Goal: Communication & Community: Answer question/provide support

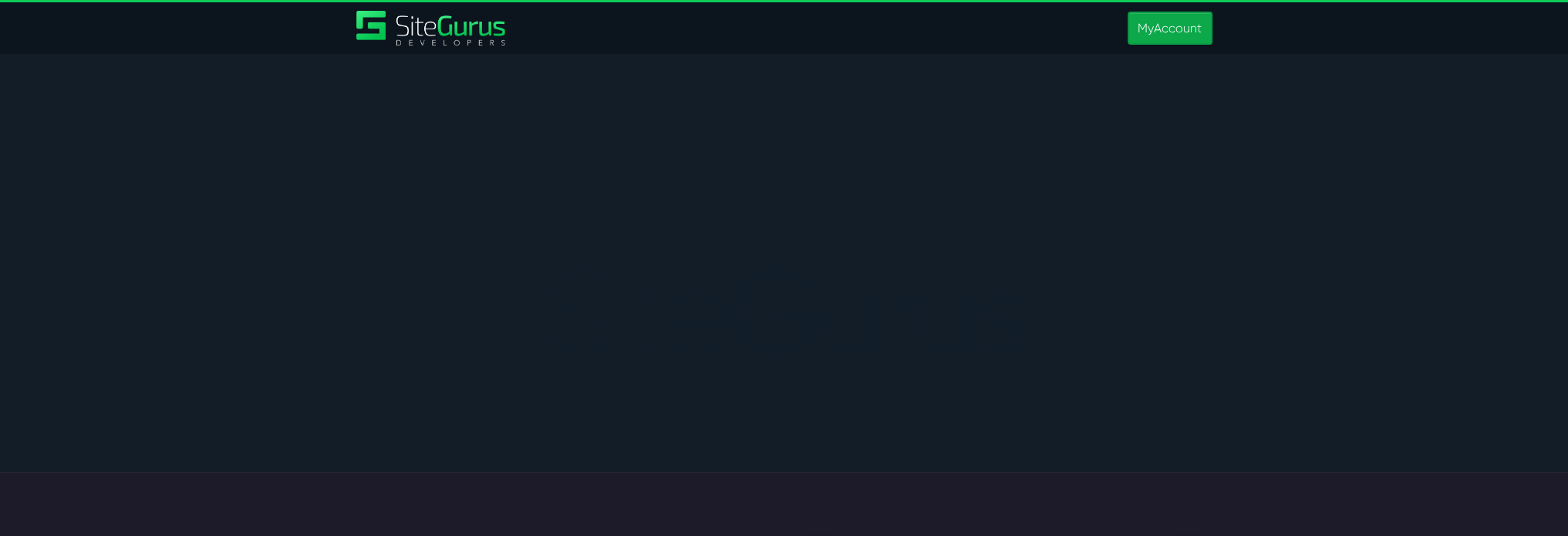
type input "[PERSON_NAME][EMAIL_ADDRESS][PERSON_NAME][DOMAIN_NAME]"
drag, startPoint x: 1157, startPoint y: 35, endPoint x: 1104, endPoint y: 57, distance: 57.4
click at [1157, 35] on link "MyAccount" at bounding box center [1169, 28] width 84 height 33
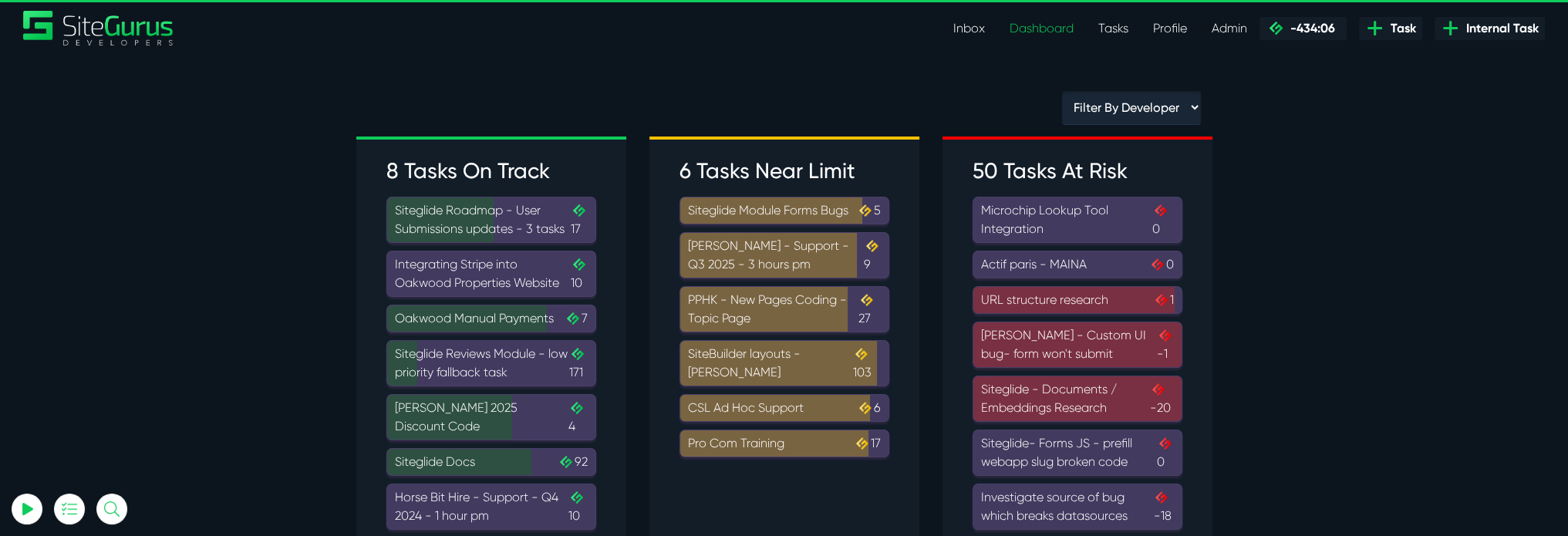
click at [1106, 35] on link "Tasks" at bounding box center [1113, 29] width 55 height 31
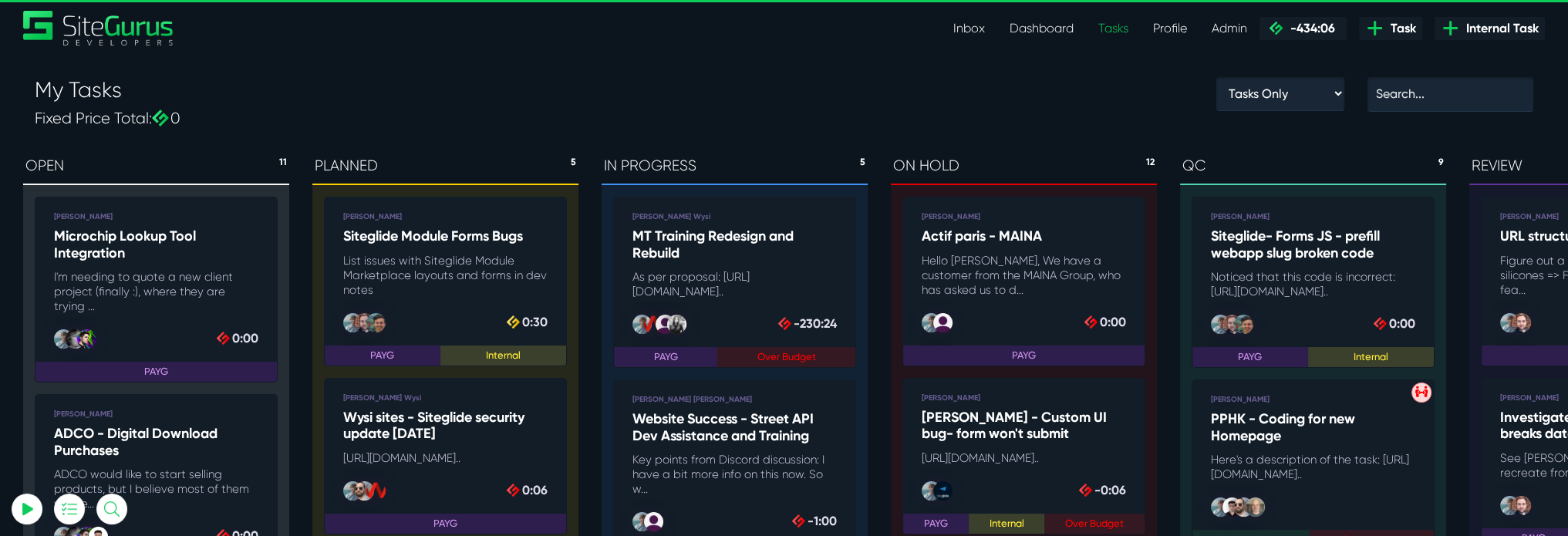
type input "[PERSON_NAME][EMAIL_ADDRESS][PERSON_NAME][DOMAIN_NAME]"
click at [955, 27] on link "Inbox" at bounding box center [969, 29] width 56 height 31
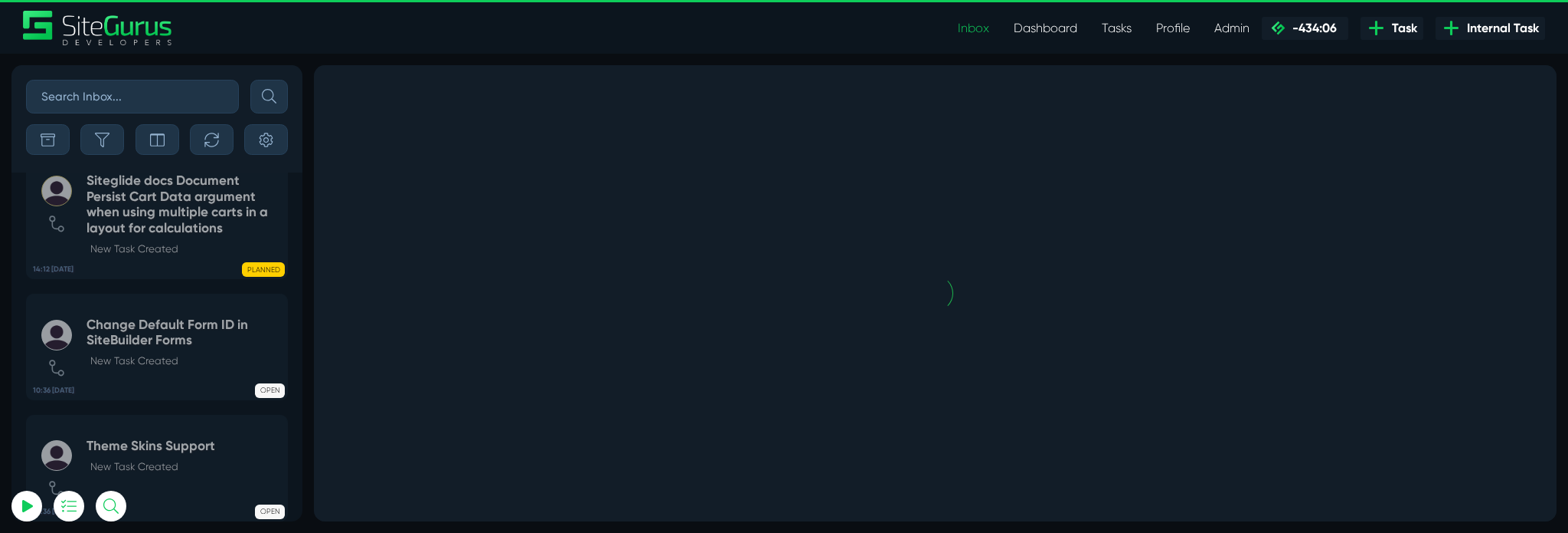
scroll to position [-7930, 0]
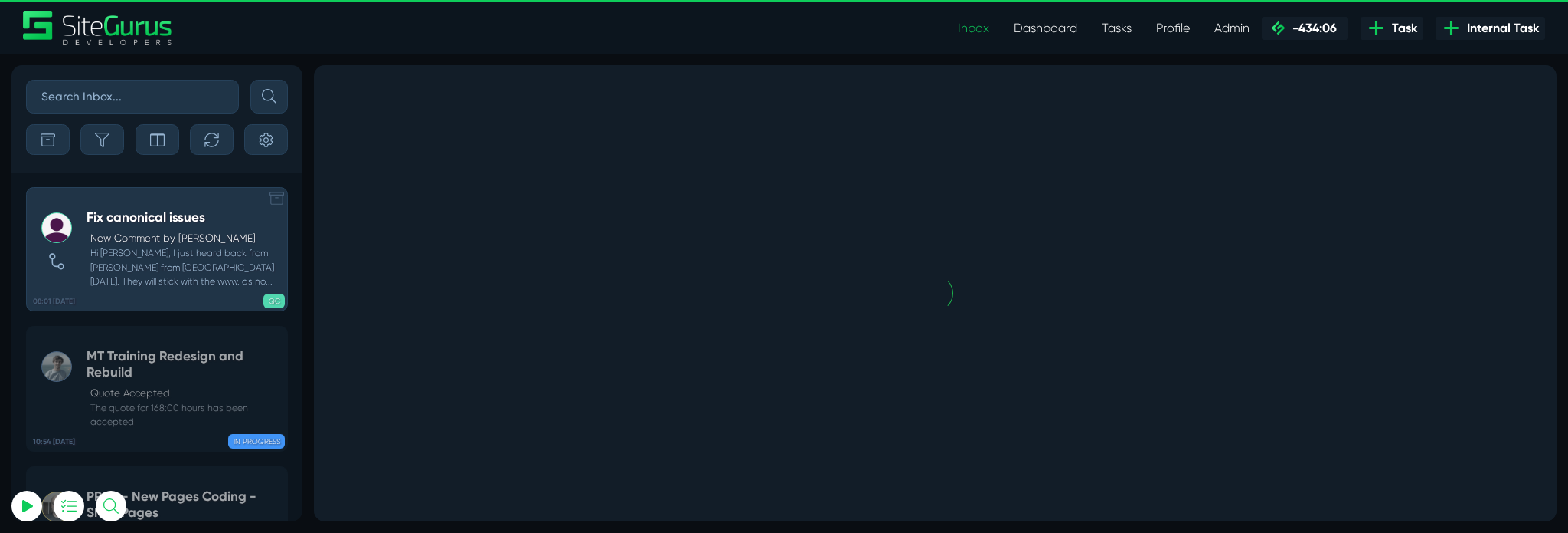
type input "[PERSON_NAME][EMAIL_ADDRESS][PERSON_NAME][DOMAIN_NAME]"
click at [147, 241] on p "New Comment by Liz Gibbs" at bounding box center [185, 237] width 190 height 15
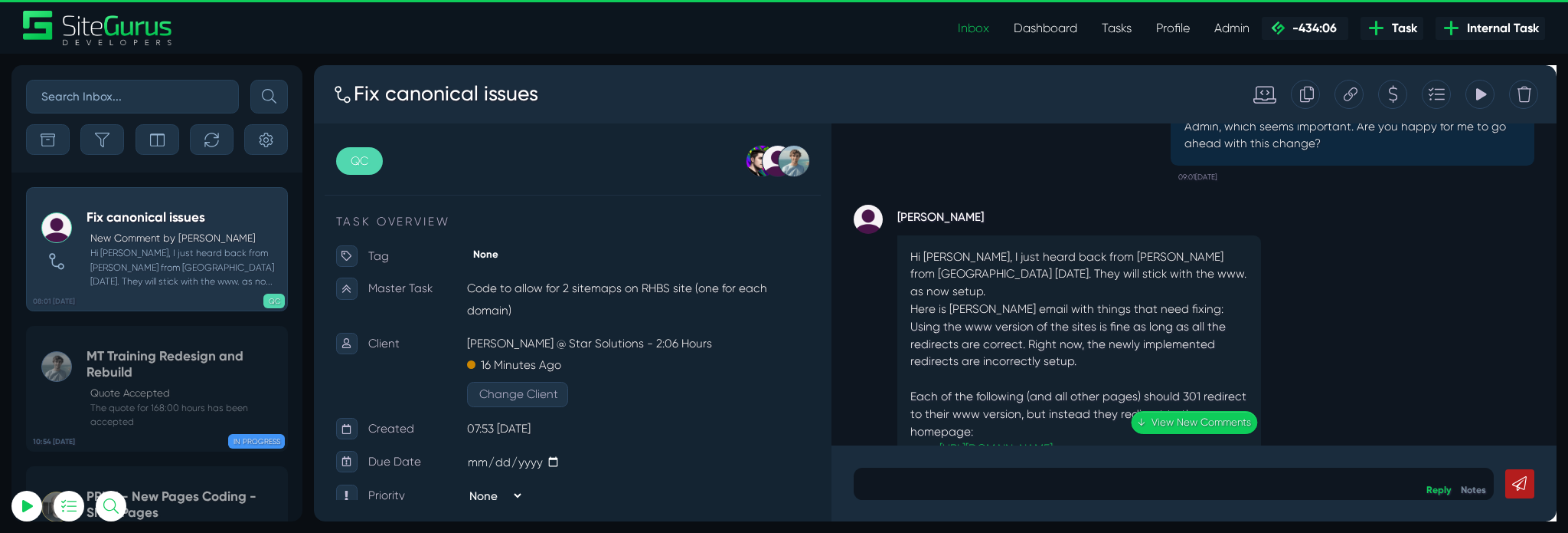
scroll to position [-2608, 0]
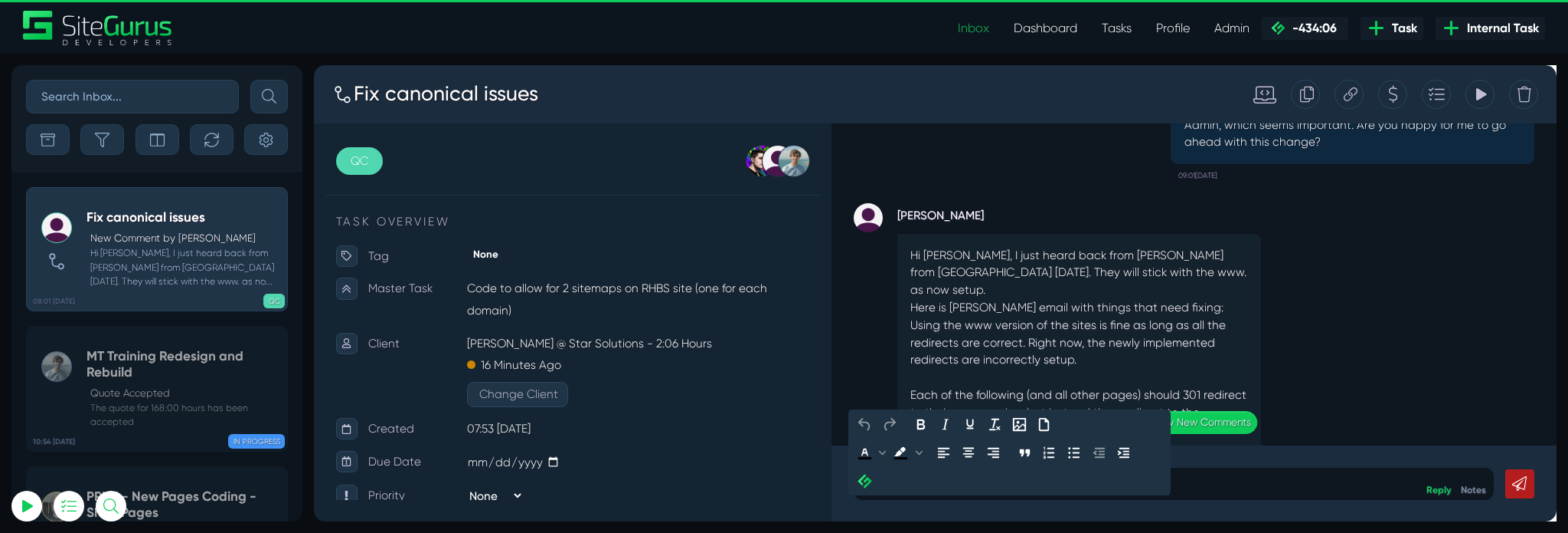
click at [1173, 500] on p at bounding box center [1219, 504] width 652 height 19
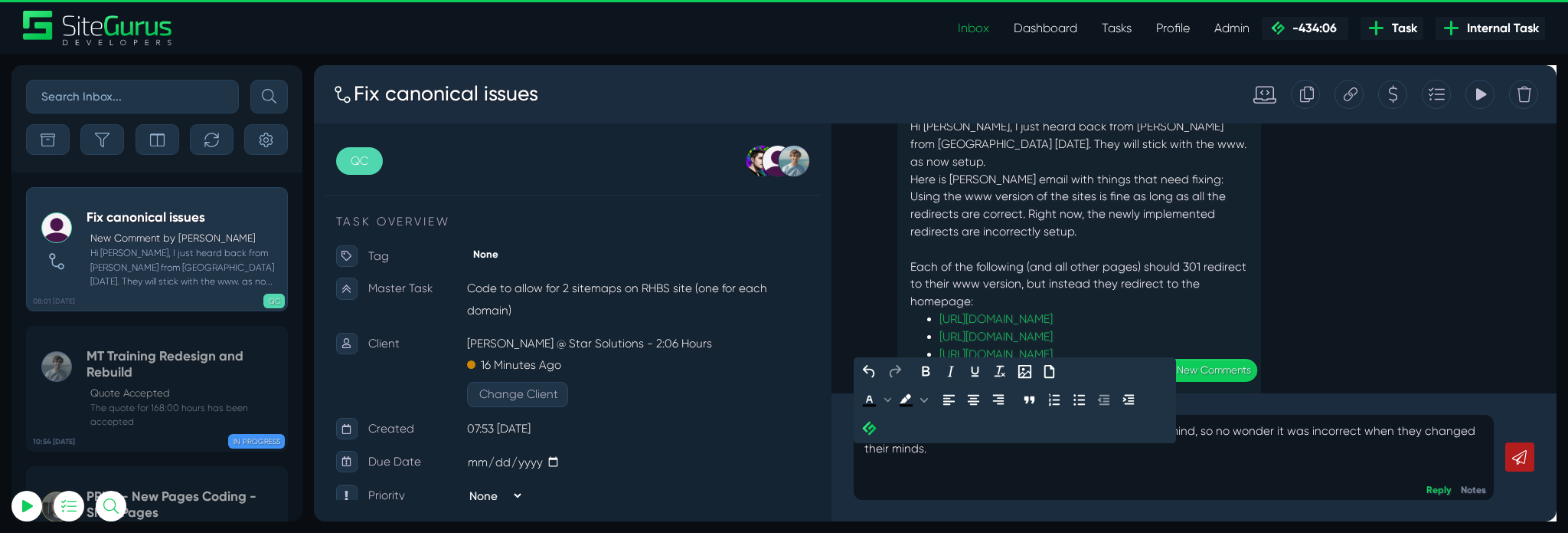
scroll to position [-2501, 0]
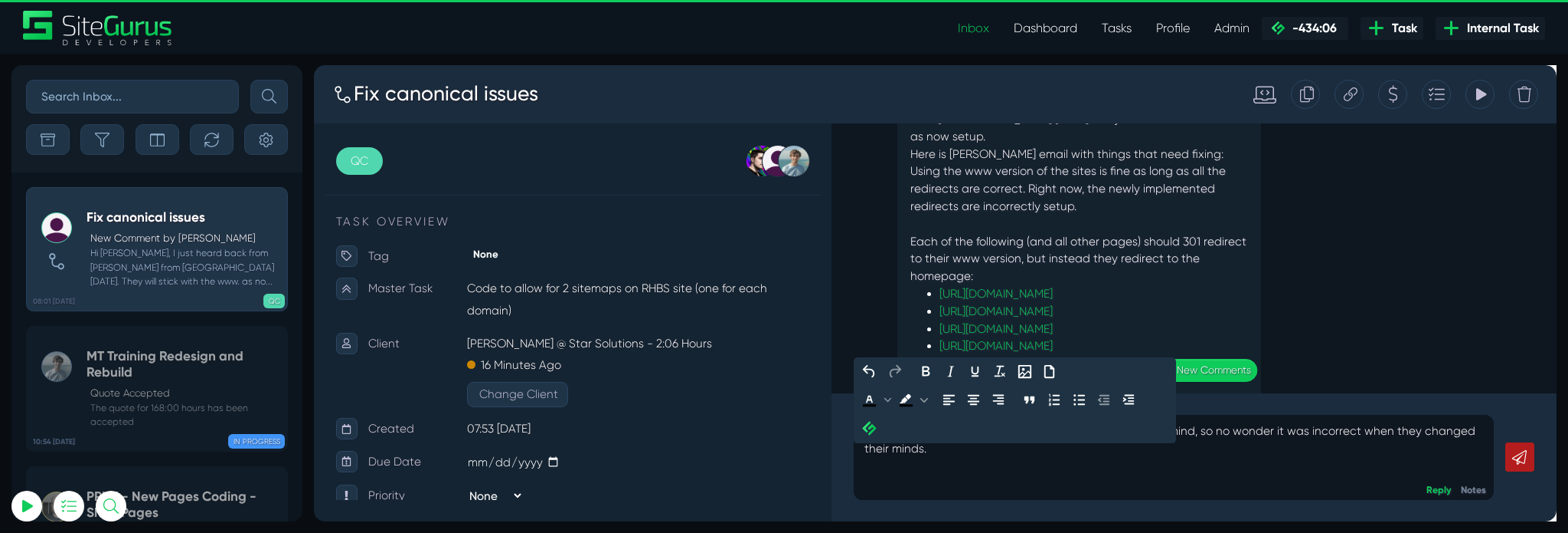
drag, startPoint x: 1069, startPoint y: 472, endPoint x: 1243, endPoint y: 452, distance: 175.1
click at [1243, 452] on p "I see, I think I had already set it up with the non-www in mind, so no wonder i…" at bounding box center [1219, 477] width 652 height 73
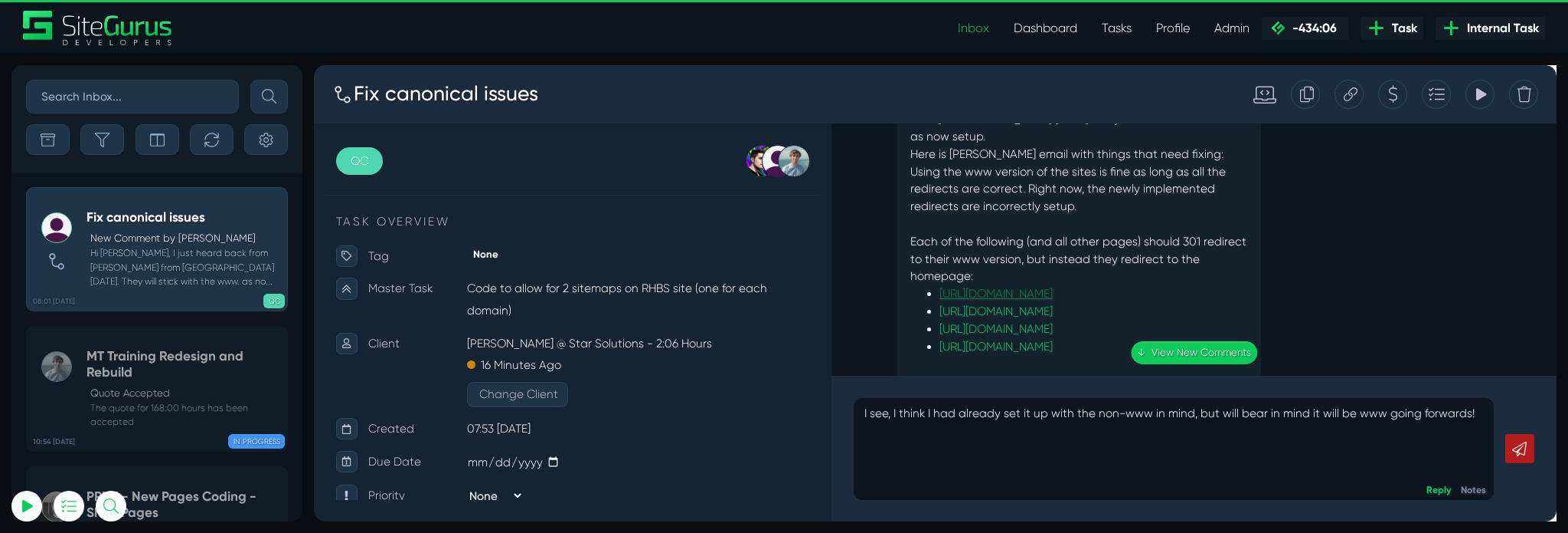
click at [1092, 298] on link "https://businesssales.rh.com.au/about-us" at bounding box center [1031, 305] width 119 height 14
click at [342, 99] on icon at bounding box center [344, 95] width 22 height 22
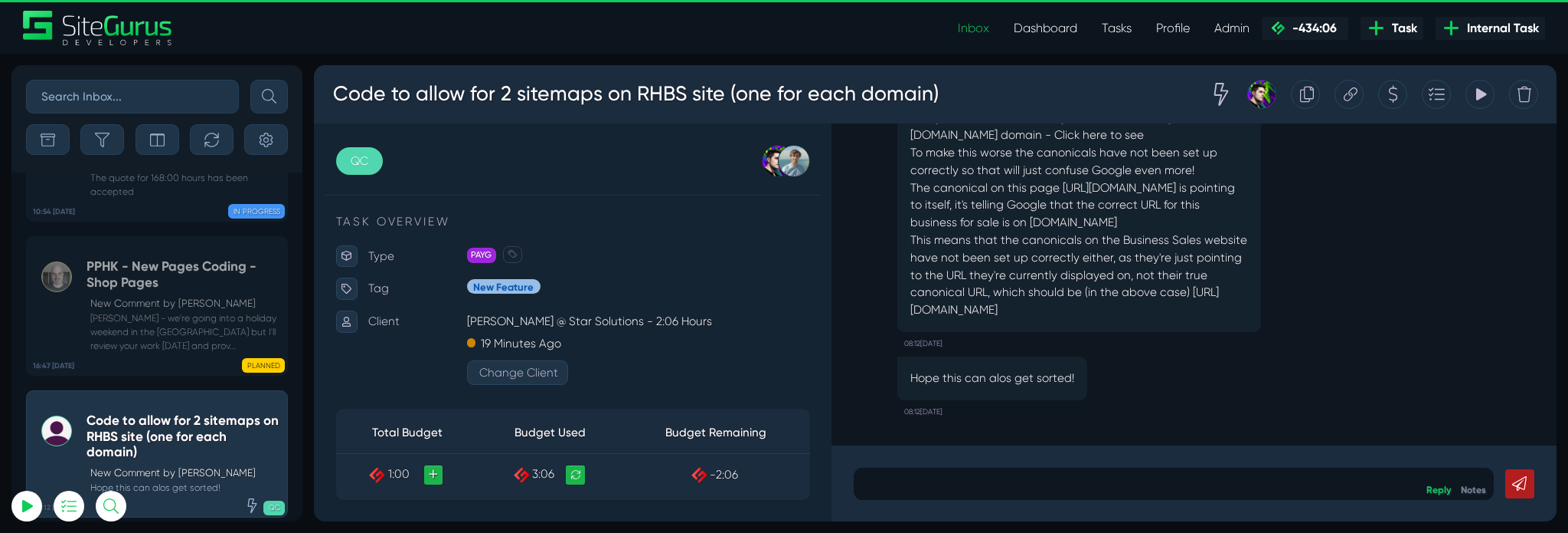
scroll to position [-7475, 0]
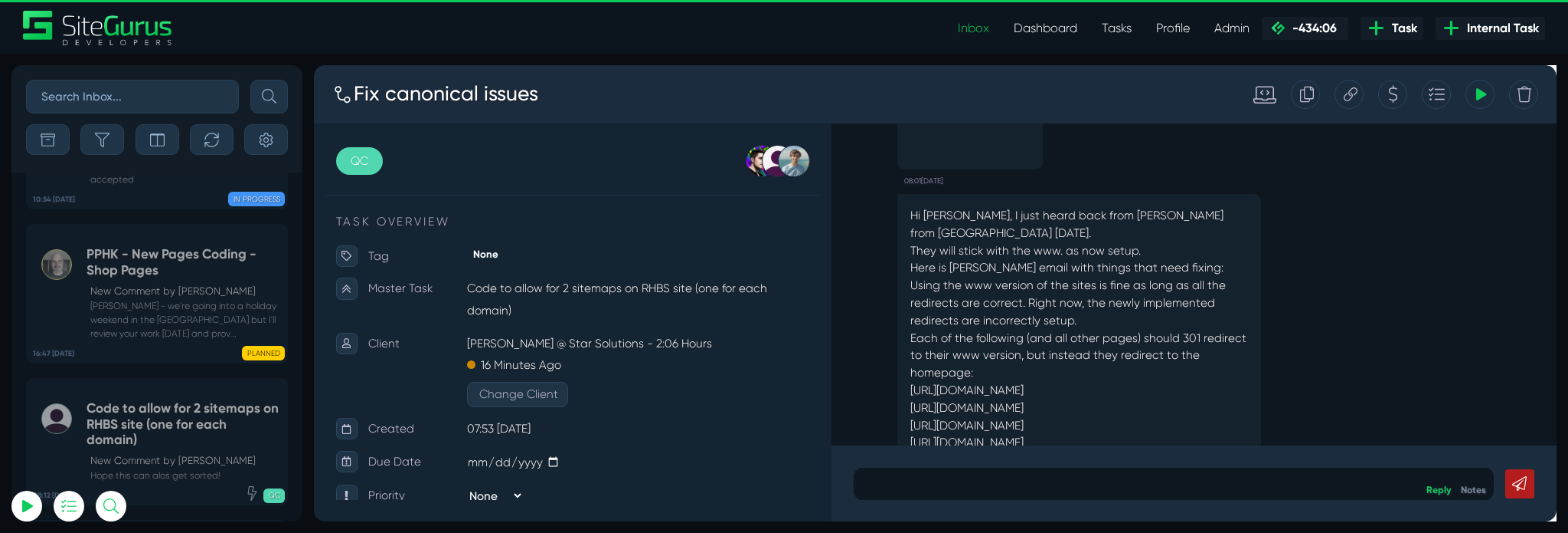
scroll to position [-241, 0]
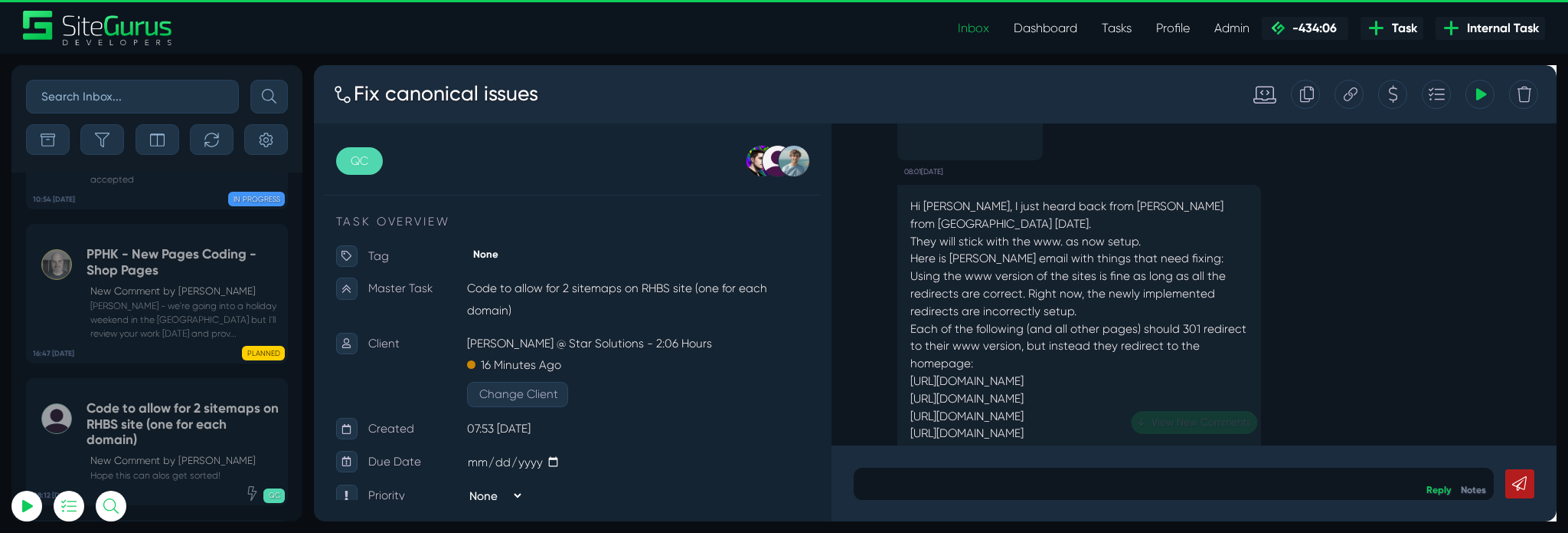
click at [1099, 506] on p at bounding box center [1219, 504] width 652 height 19
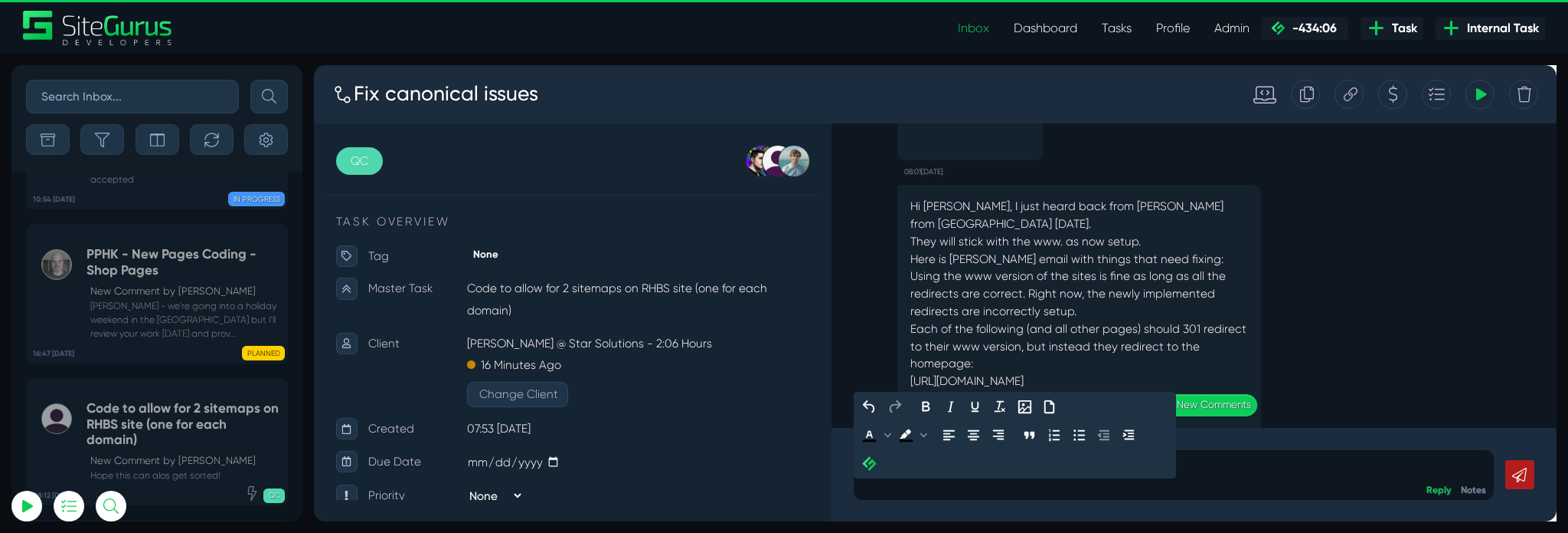
scroll to position [-279, 0]
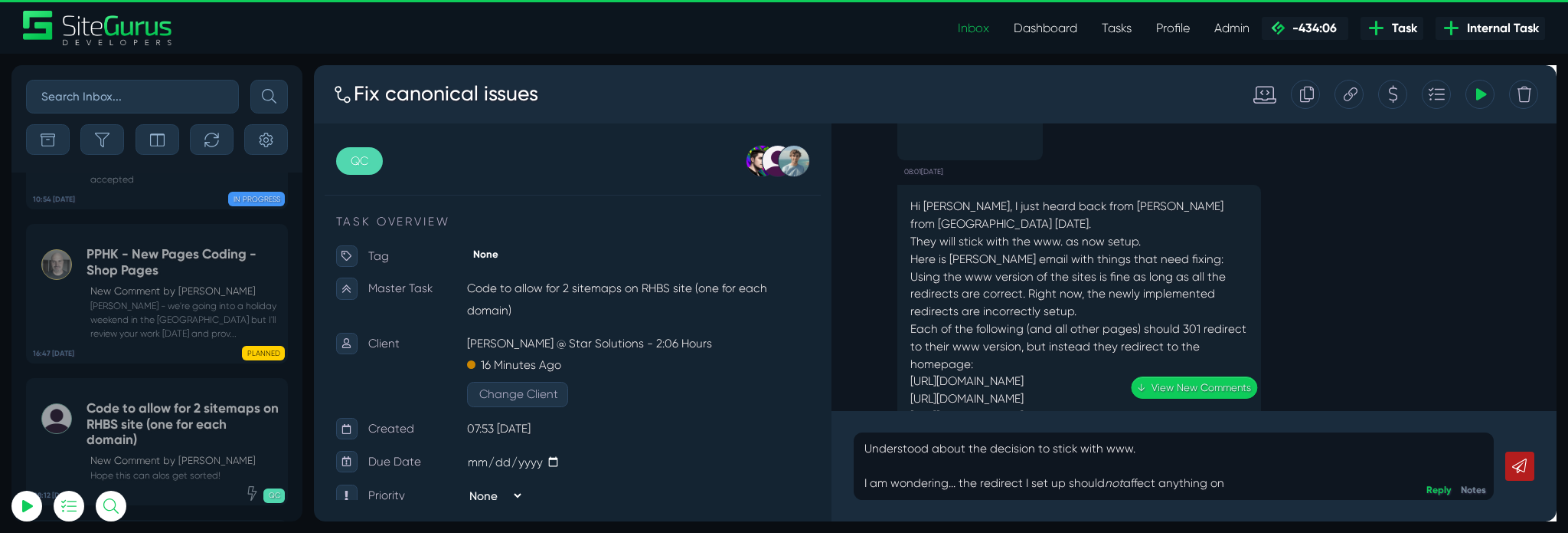
drag, startPoint x: 942, startPoint y: 357, endPoint x: 1125, endPoint y: 353, distance: 183.0
click at [1125, 353] on p "Using the www version of the sites is fine as long as all the redirects are cor…" at bounding box center [1119, 370] width 355 height 184
copy p "https://businesssales.rh.com.au/"
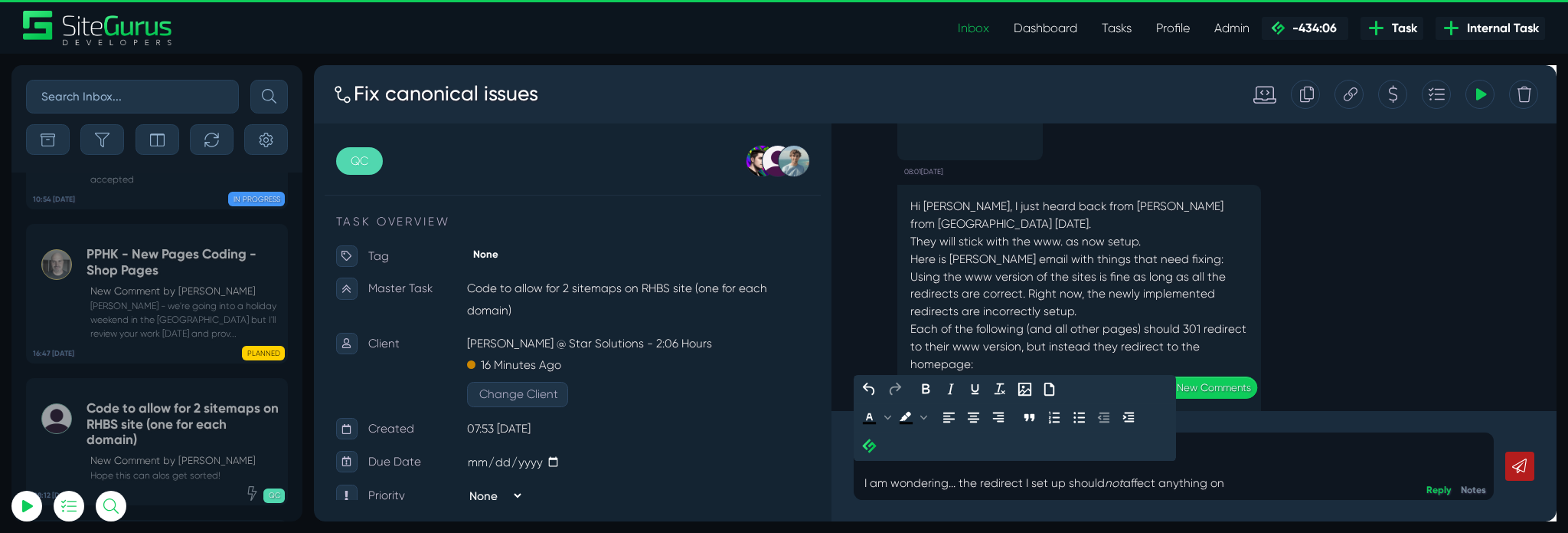
click at [1317, 528] on div "Understood about the decision to stick with www. I am wondering... the redirect…" at bounding box center [1240, 486] width 763 height 116
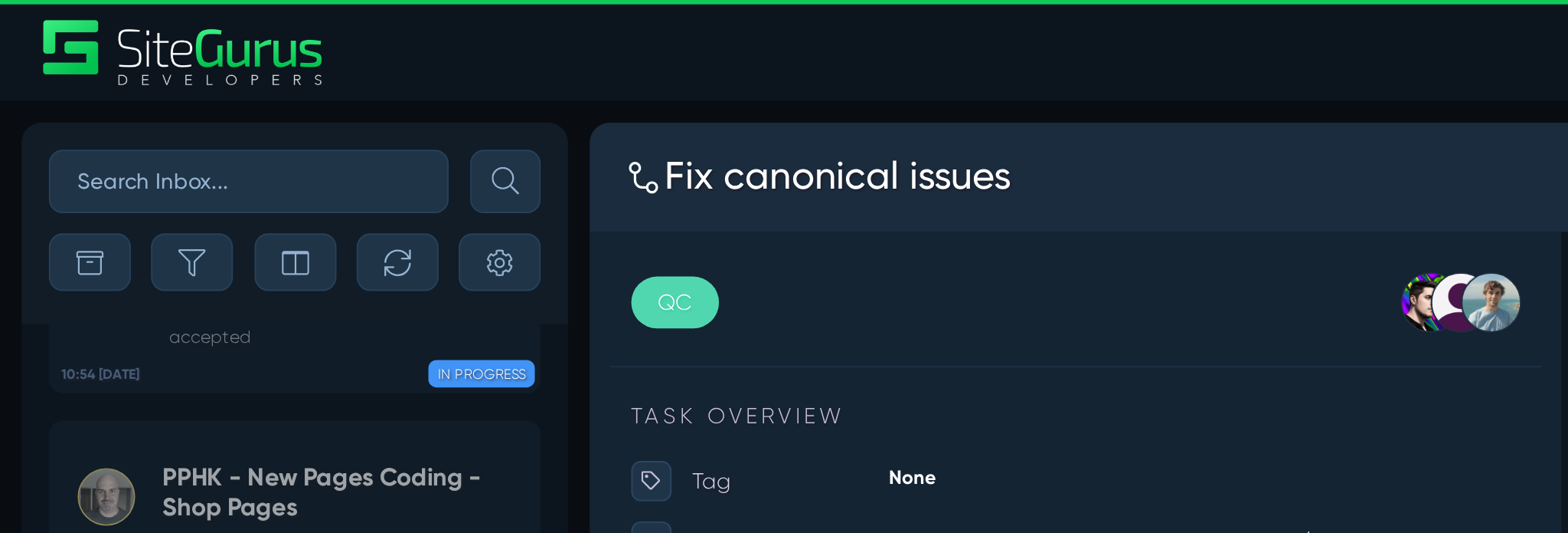
scroll to position [-297, 0]
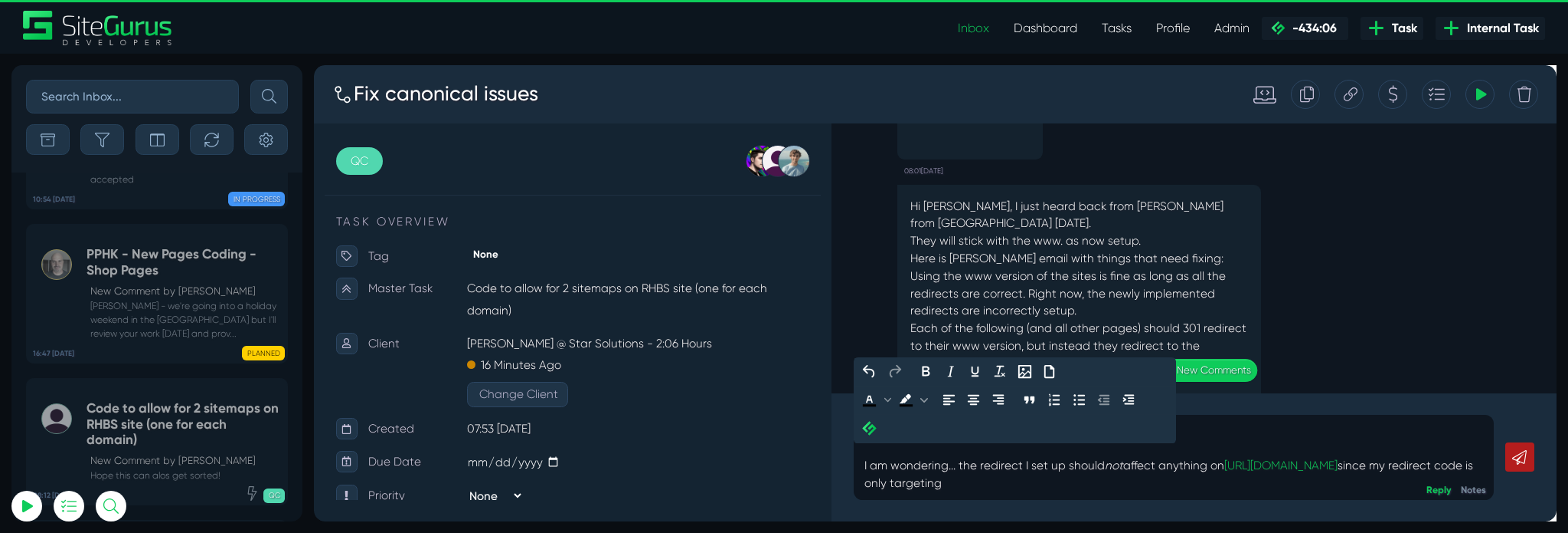
click at [1173, 517] on div "Understood about the decision to stick with www. I am wondering... the redirect…" at bounding box center [1219, 477] width 675 height 89
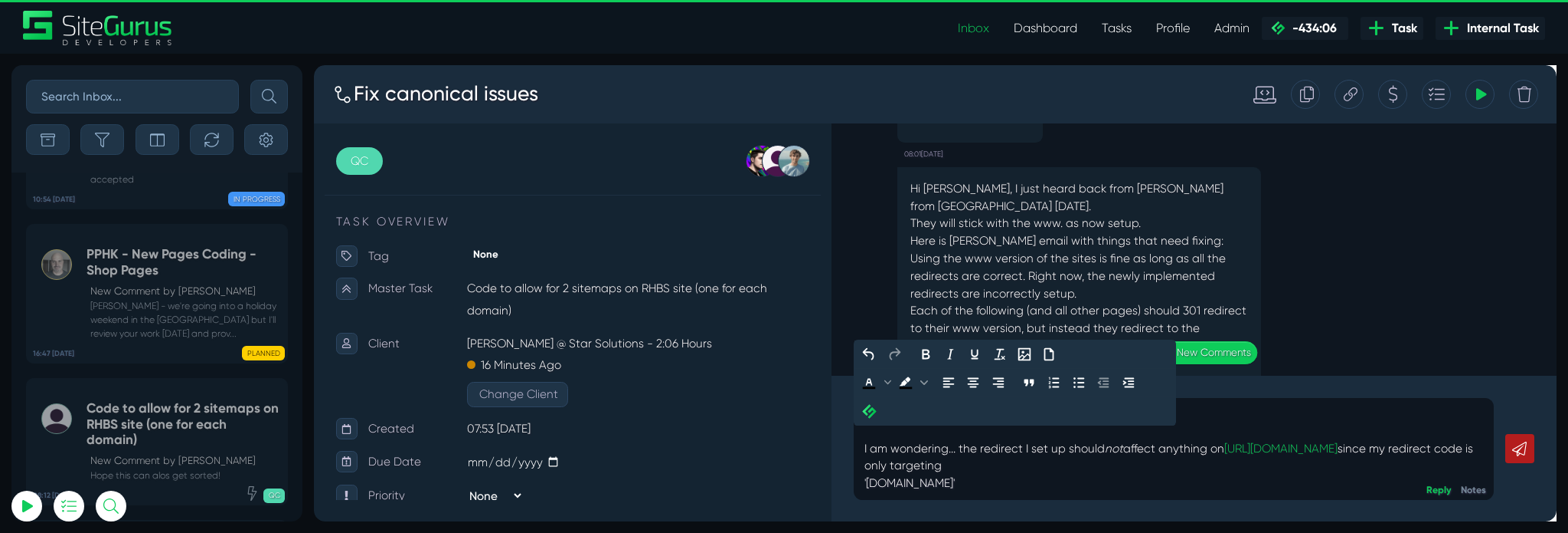
scroll to position [-315, 0]
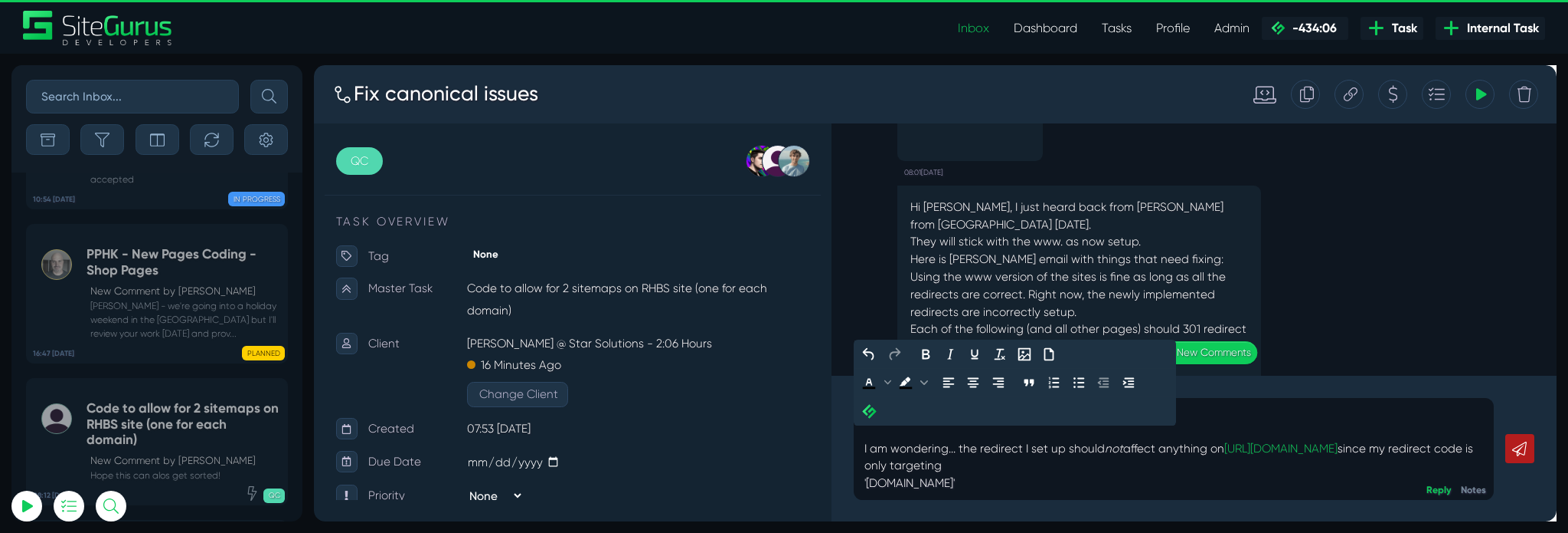
click at [886, 506] on div "Understood about the decision to stick with www. I am wondering... the redirect…" at bounding box center [1219, 469] width 675 height 107
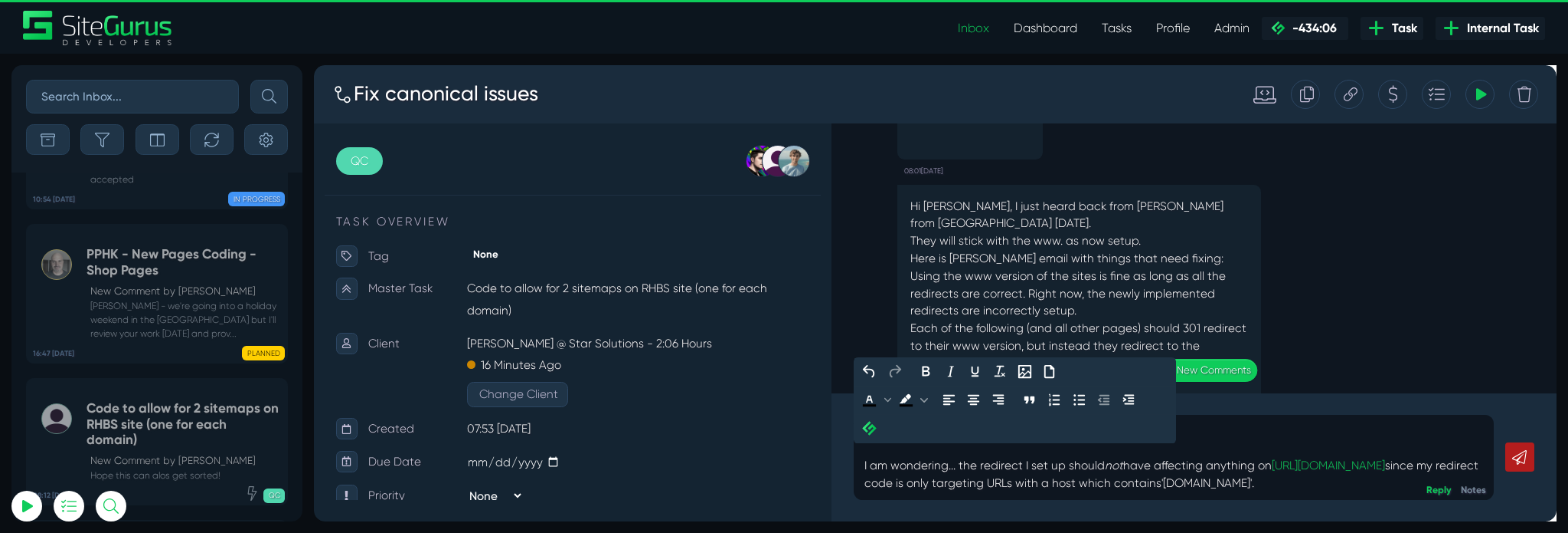
click at [1411, 500] on p "Understood about the decision to stick with www. I am wondering... the redirect…" at bounding box center [1219, 477] width 652 height 73
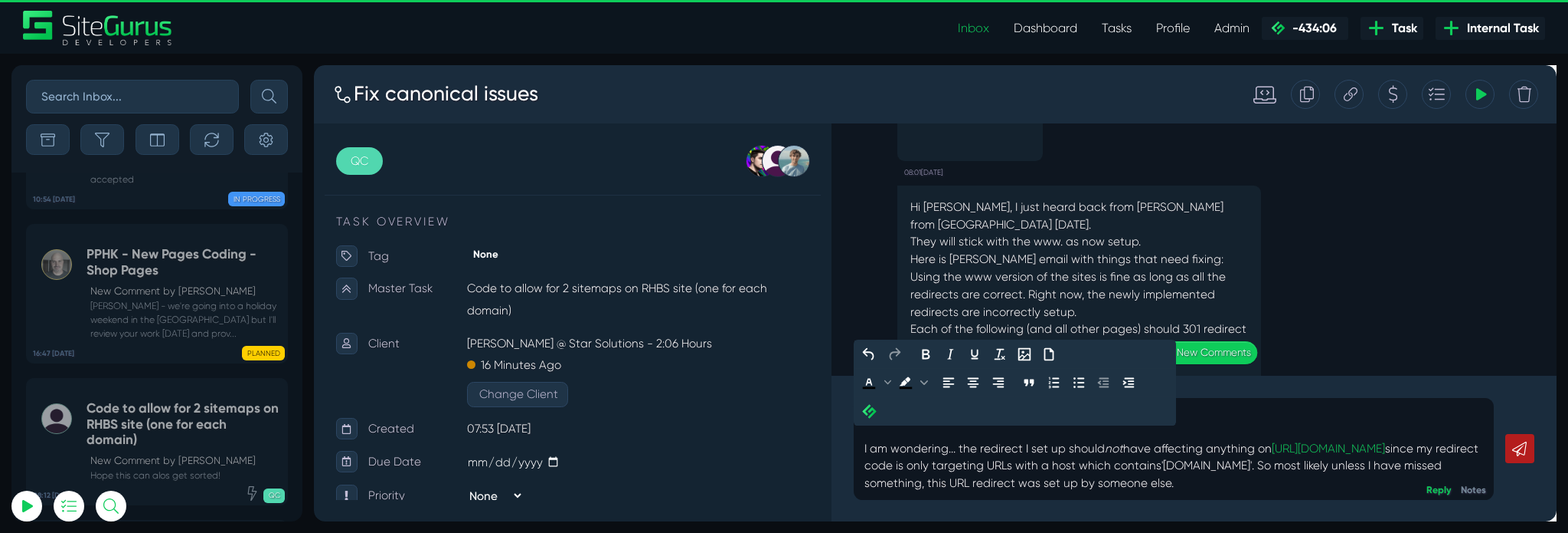
click at [983, 512] on p "Understood about the decision to stick with www. I am wondering... the redirect…" at bounding box center [1219, 468] width 652 height 92
click at [1279, 506] on p "Understood about the decision to stick with www. I am wondering... the redirect…" at bounding box center [1219, 468] width 652 height 92
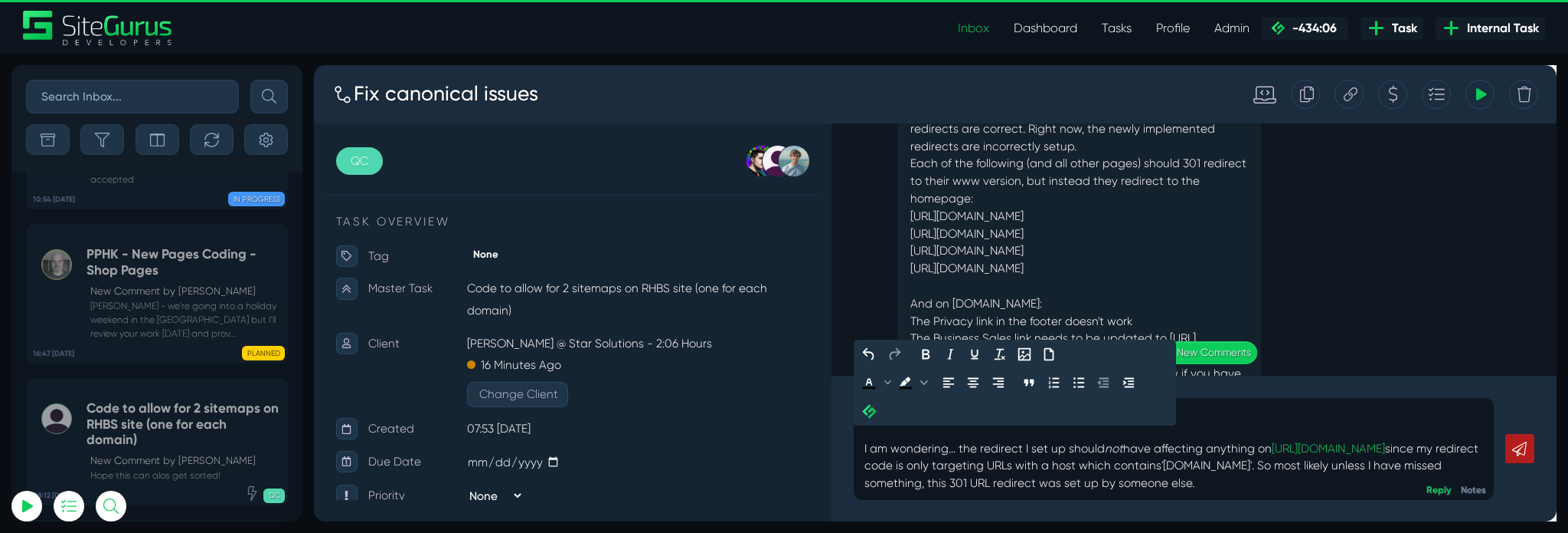
scroll to position [-154, 0]
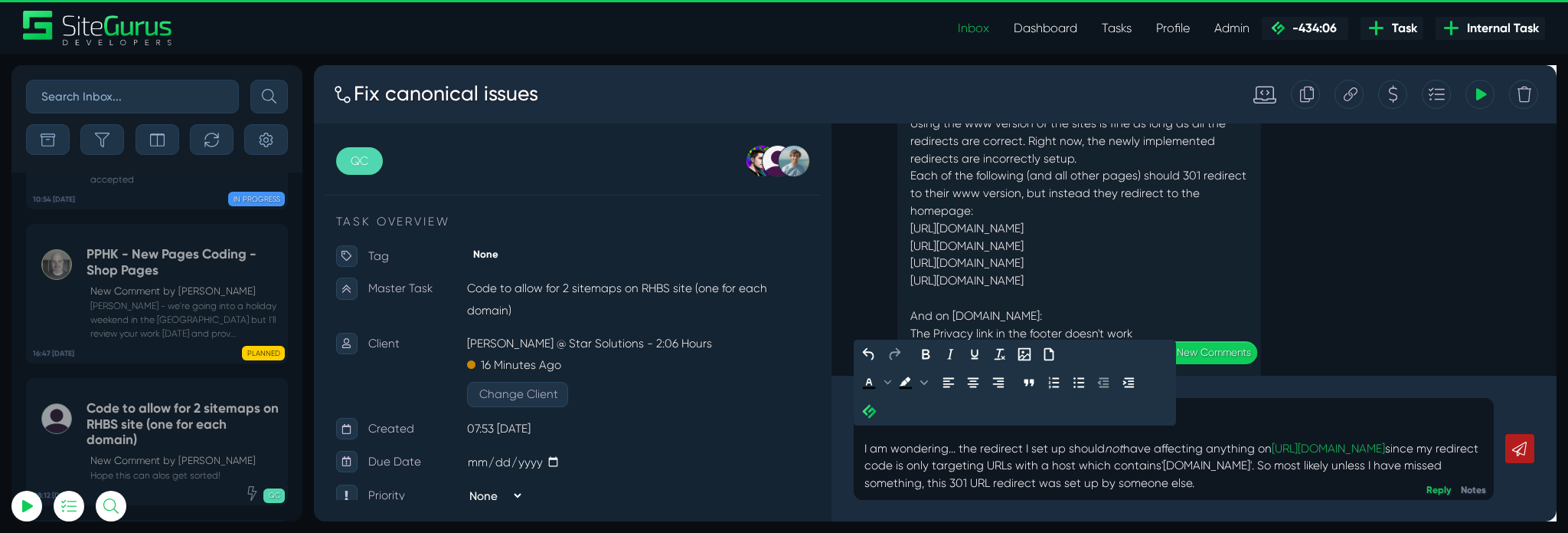
click at [1261, 512] on p "Understood about the decision to stick with www. I am wondering... the redirect…" at bounding box center [1219, 468] width 652 height 92
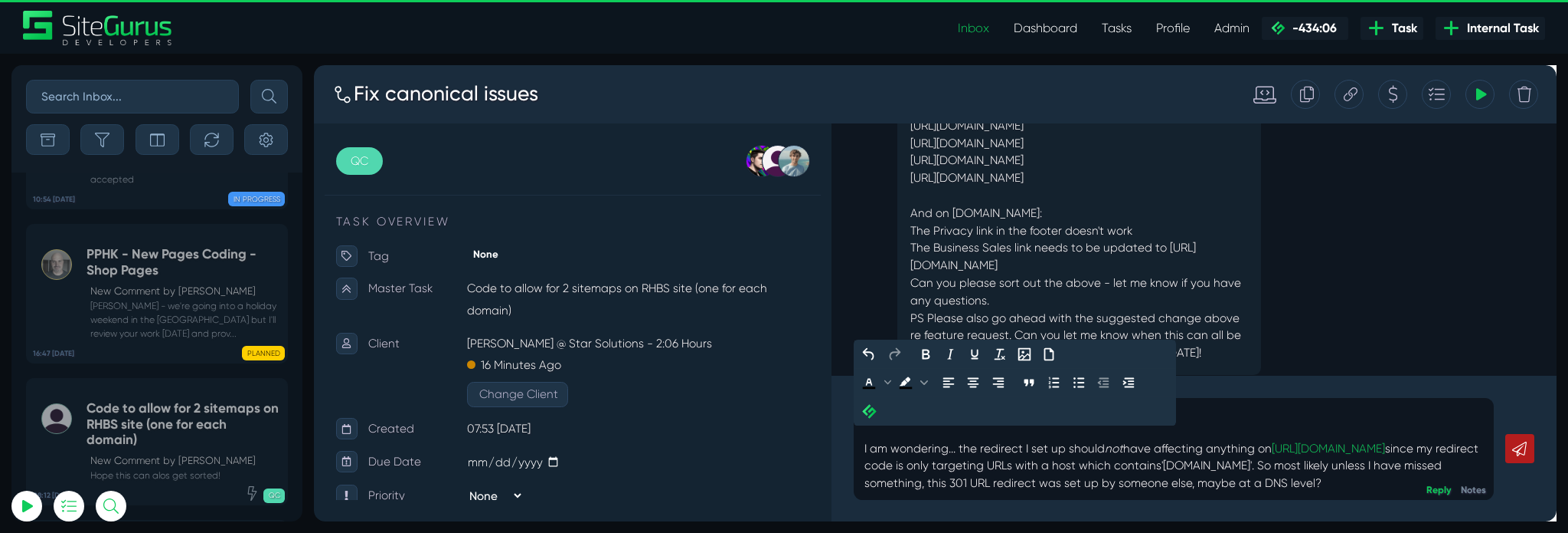
scroll to position [0, 0]
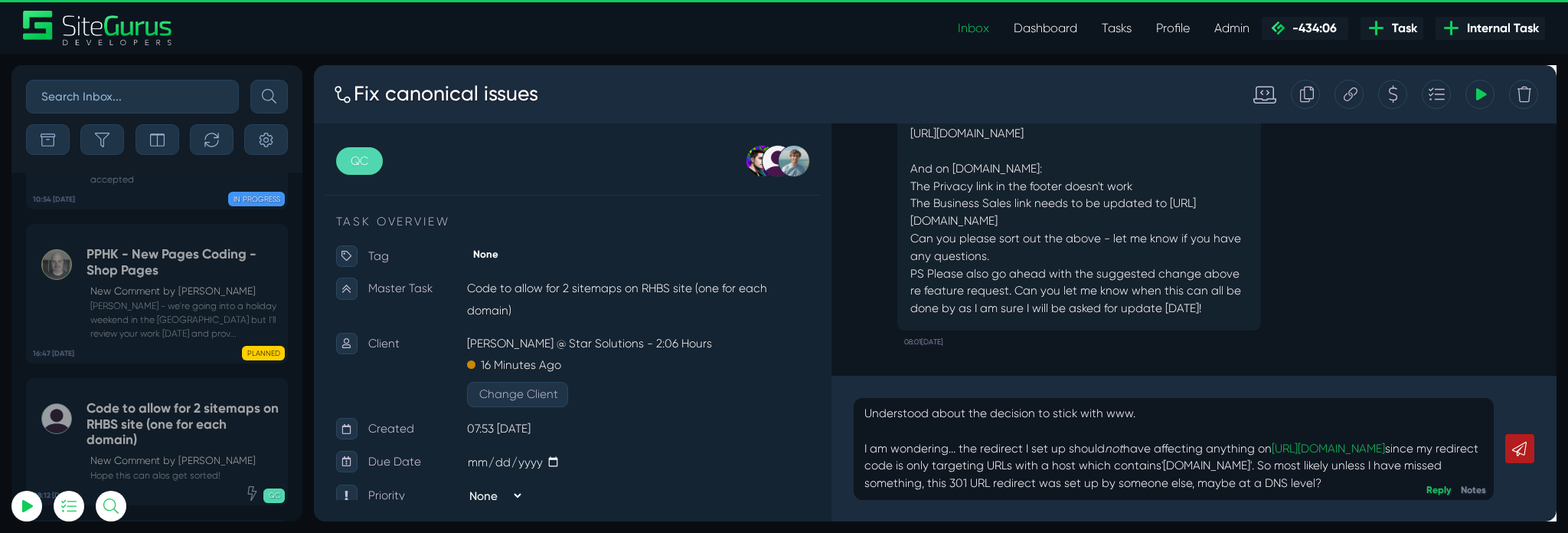
drag, startPoint x: 945, startPoint y: 229, endPoint x: 1148, endPoint y: 224, distance: 203.1
click at [1148, 224] on p "And on cb.rh.com.au: The Privacy link in the footer doesn't work The Business S…" at bounding box center [1119, 192] width 355 height 92
click at [1189, 210] on p "And on cb.rh.com.au: The Privacy link in the footer doesn't work The Business S…" at bounding box center [1119, 192] width 355 height 92
drag, startPoint x: 1154, startPoint y: 225, endPoint x: 940, endPoint y: 232, distance: 214.1
click at [940, 232] on div "Hi Matt, I just heard back from Simon from RHCorp today. They will stick with t…" at bounding box center [1120, 110] width 383 height 469
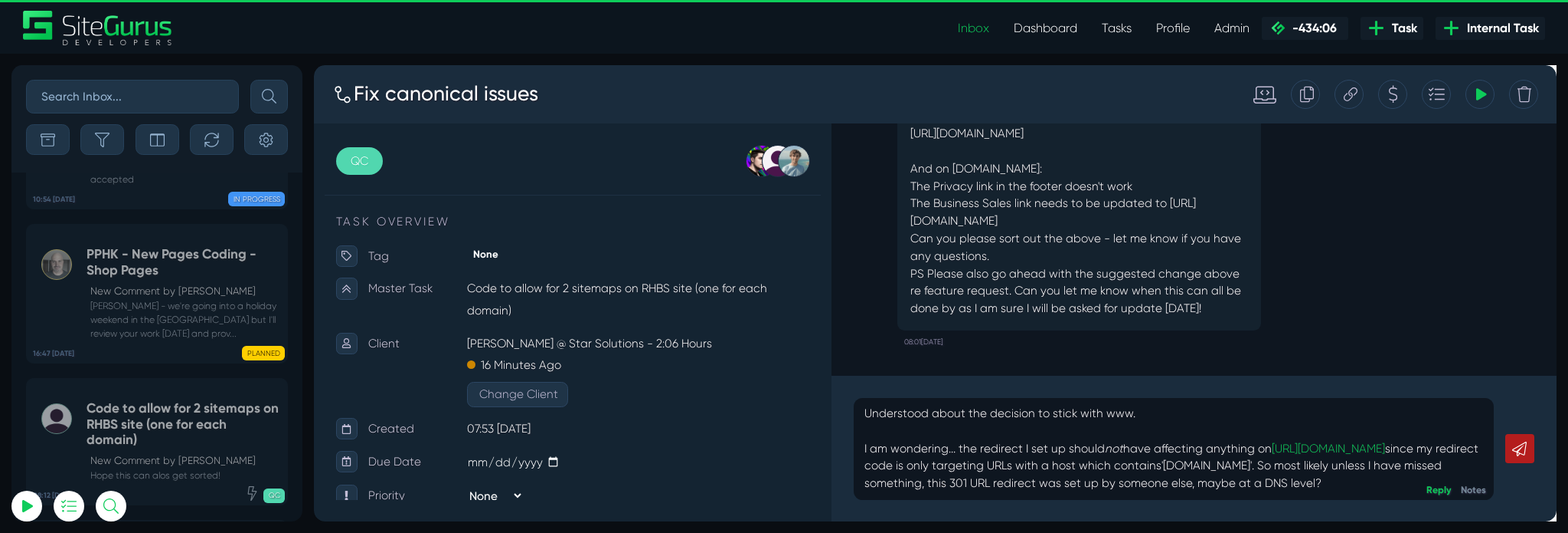
copy p "https://www.businesssales.rh.com.au/"
drag, startPoint x: 984, startPoint y: 172, endPoint x: 1055, endPoint y: 170, distance: 71.0
click at [1055, 170] on p "And on cb.rh.com.au: The Privacy link in the footer doesn't work The Business S…" at bounding box center [1119, 192] width 355 height 92
copy p "cb.rh.com.au"
click at [1395, 512] on p "Understood about the decision to stick with www. I am wondering... the redirect…" at bounding box center [1219, 468] width 652 height 92
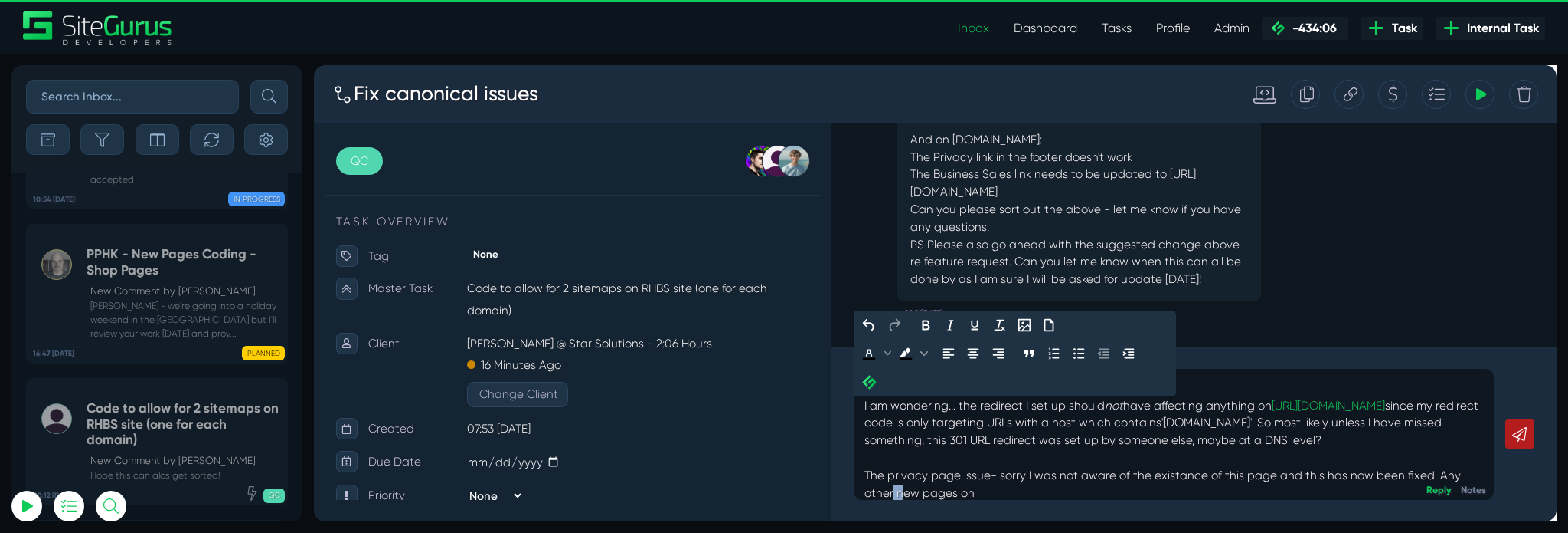
scroll to position [24, 0]
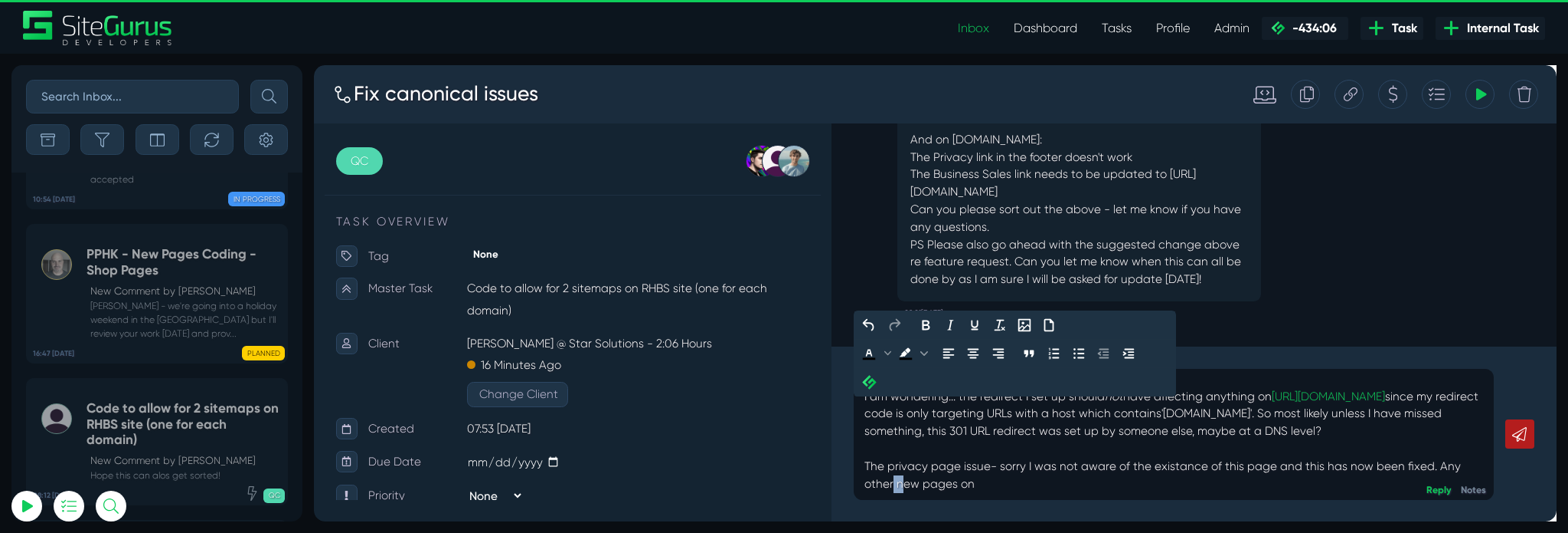
drag, startPoint x: 924, startPoint y: 517, endPoint x: 1033, endPoint y: 501, distance: 110.2
click at [1033, 501] on p "Understood about the decision to stick with www. I am wondering... the redirect…" at bounding box center [1219, 442] width 652 height 147
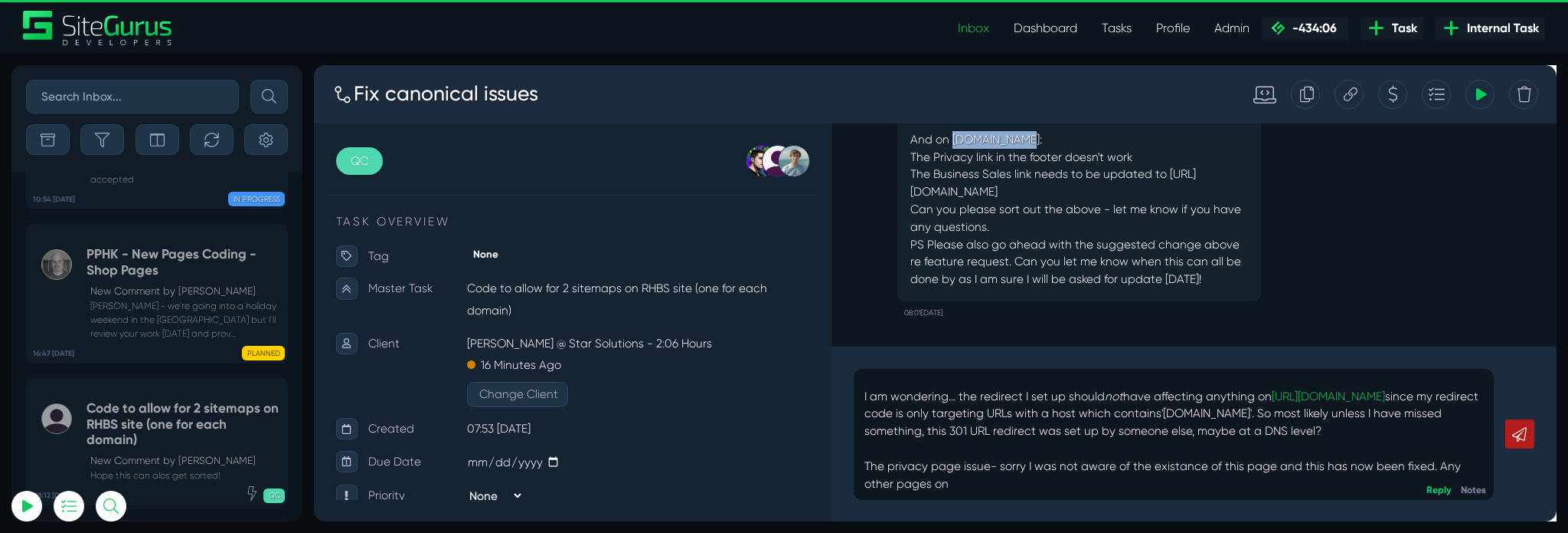
drag, startPoint x: 985, startPoint y: 150, endPoint x: 1055, endPoint y: 144, distance: 70.3
click at [1055, 144] on p "And on cb.rh.com.au: The Privacy link in the footer doesn't work The Business S…" at bounding box center [1119, 161] width 355 height 92
copy p "cb.rh.com.au"
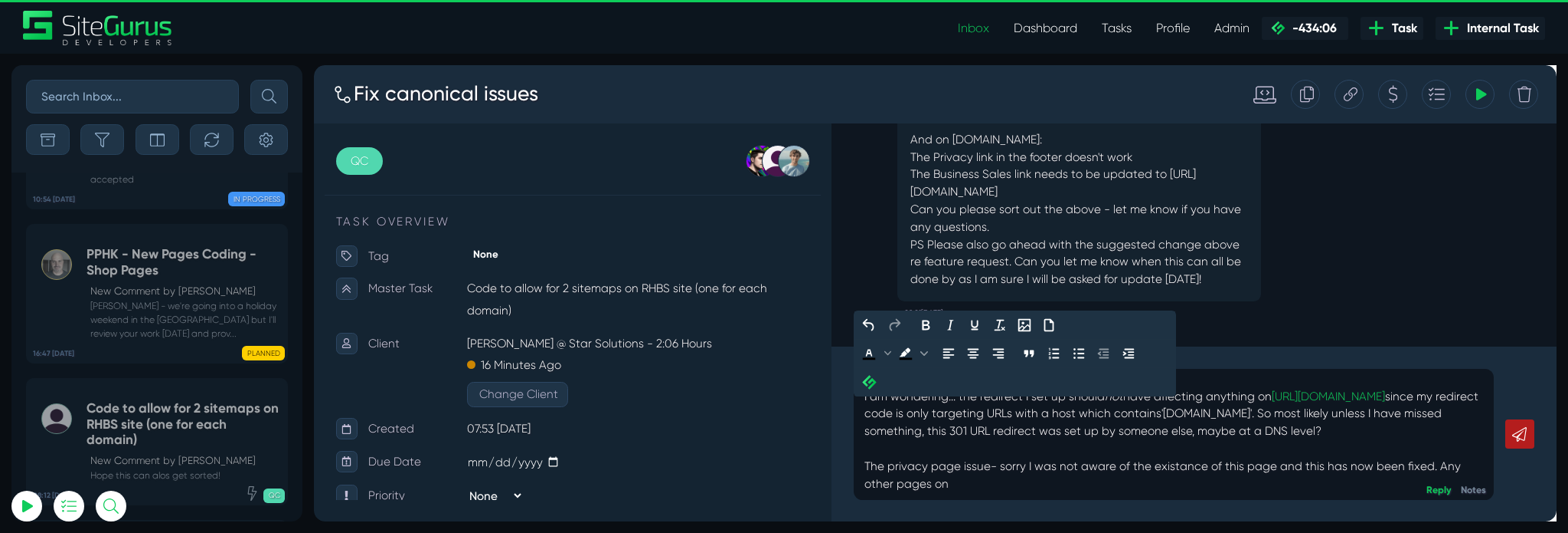
click at [1010, 512] on p "Understood about the decision to stick with www. I am wondering... the redirect…" at bounding box center [1219, 442] width 652 height 147
click at [980, 503] on p "Understood about the decision to stick with www. I am wondering... the redirect…" at bounding box center [1219, 442] width 652 height 147
click at [1120, 503] on p "Understood about the decision to stick with www. I am wondering... the redirect…" at bounding box center [1219, 442] width 652 height 147
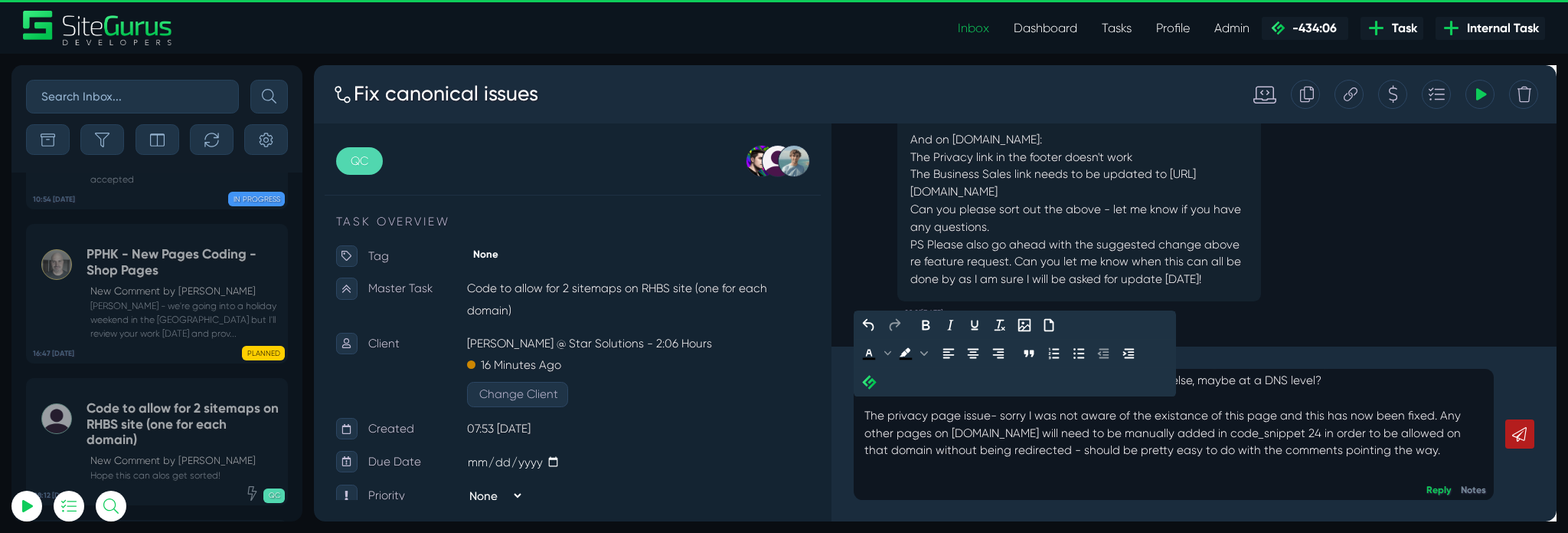
scroll to position [79, 0]
click at [1455, 464] on p "Understood about the decision to stick with www. I am wondering... the redirect…" at bounding box center [1219, 414] width 652 height 202
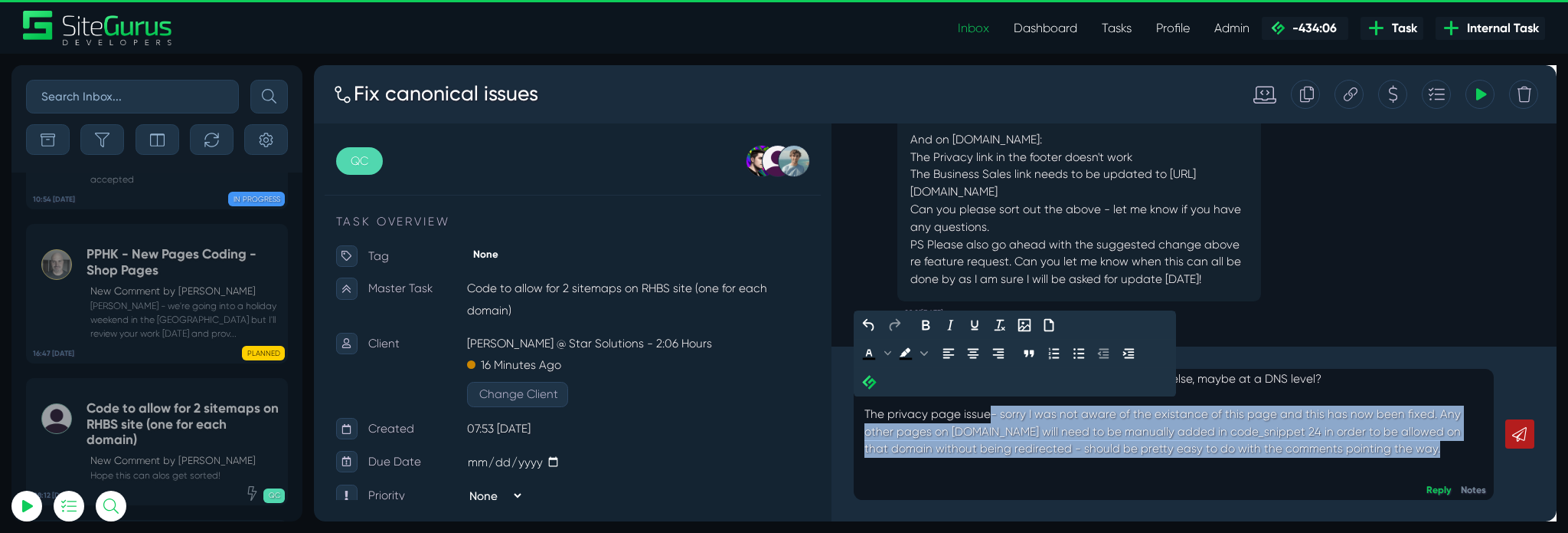
drag, startPoint x: 1480, startPoint y: 469, endPoint x: 1025, endPoint y: 427, distance: 456.9
click at [1025, 427] on p "Understood about the decision to stick with www. I am wondering... the redirect…" at bounding box center [1219, 414] width 652 height 202
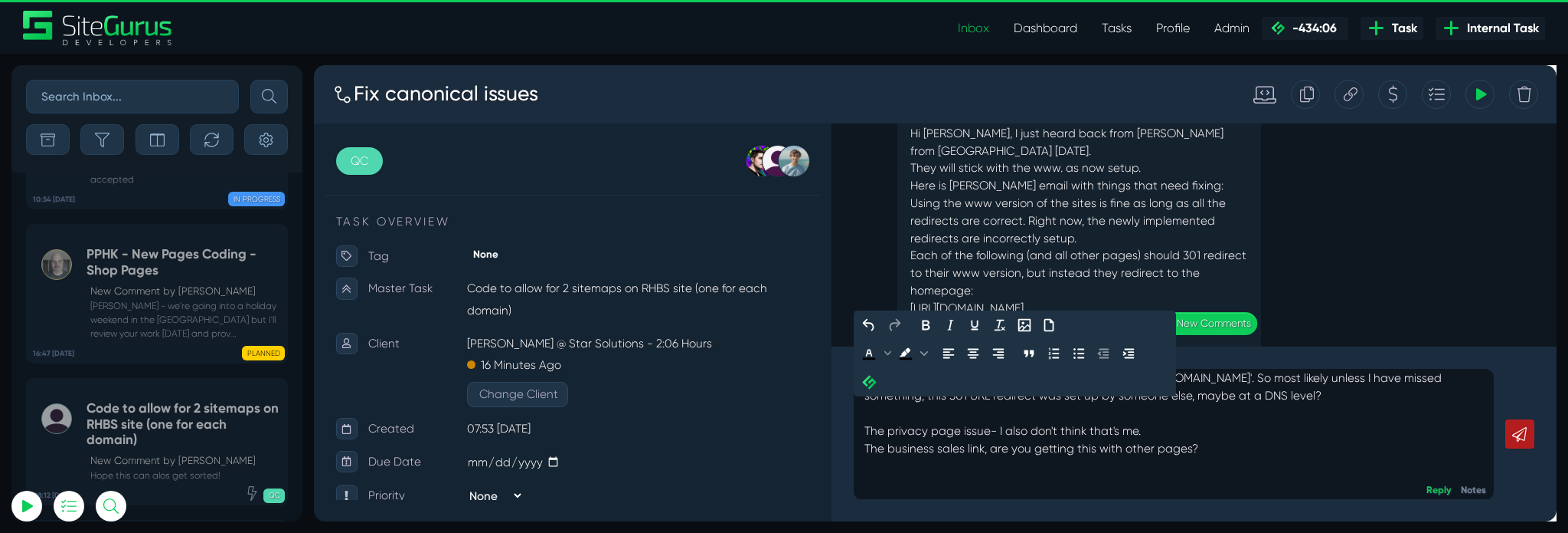
scroll to position [-241, 0]
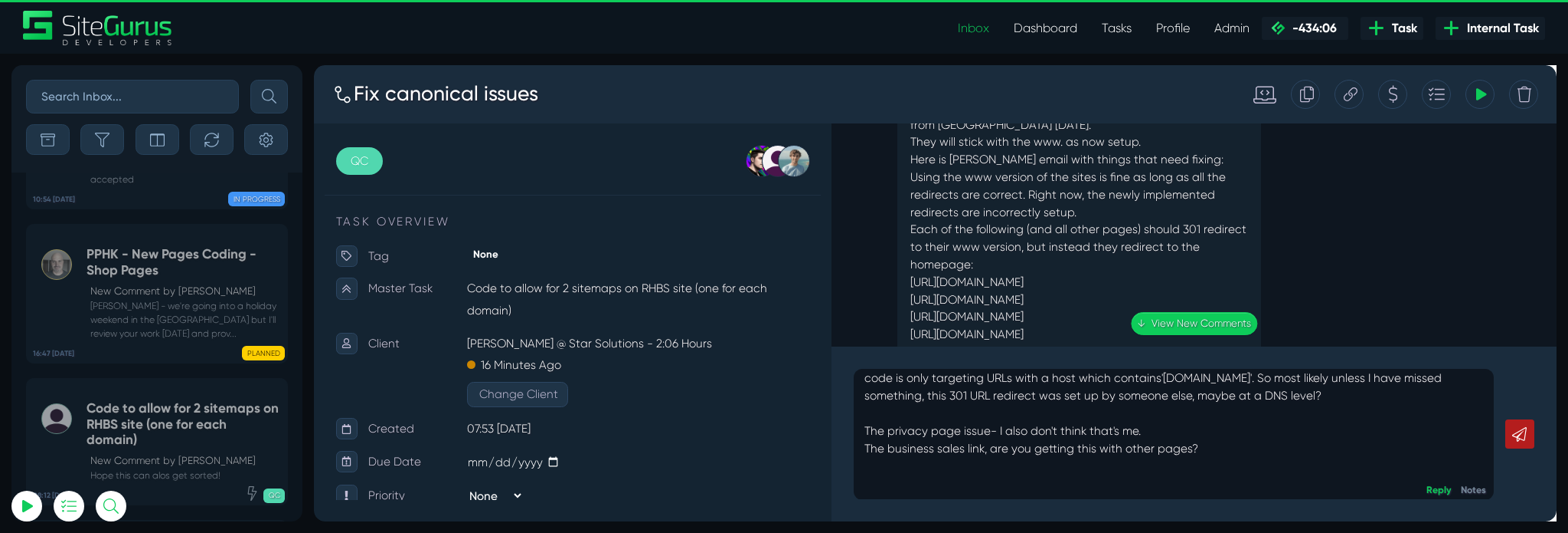
drag, startPoint x: 1185, startPoint y: 266, endPoint x: 942, endPoint y: 278, distance: 243.3
click at [942, 278] on p "Using the www version of the sites is fine as long as all the redirects are cor…" at bounding box center [1119, 265] width 355 height 184
copy p "https://businesssales.rh.com.au/contact"
click at [1399, 94] on icon at bounding box center [1404, 96] width 14 height 30
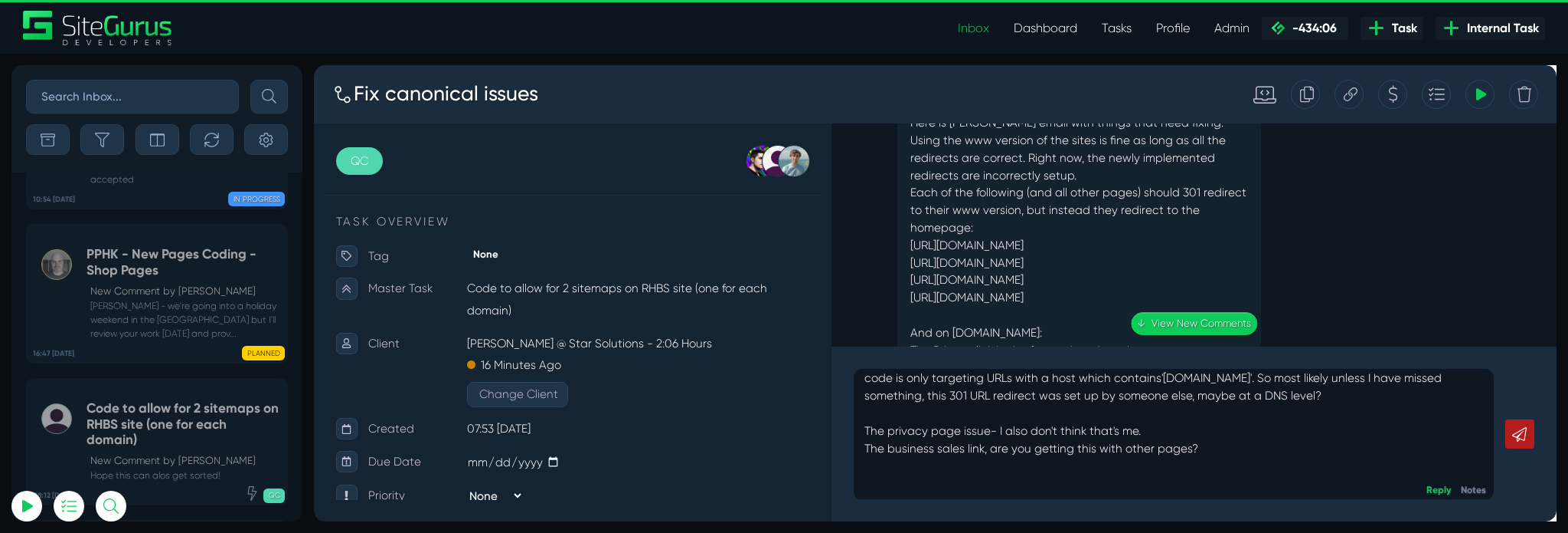
scroll to position [-188, 0]
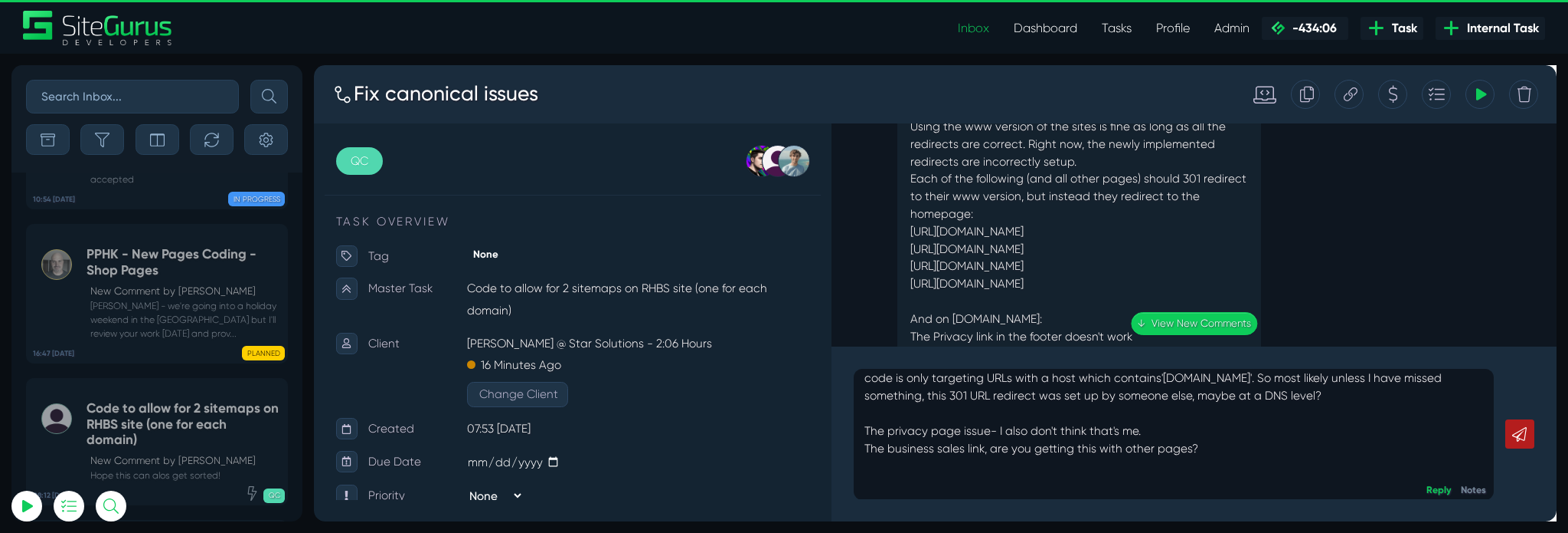
drag, startPoint x: 1125, startPoint y: 271, endPoint x: 1087, endPoint y: 311, distance: 55.2
click at [1088, 311] on div "Hi Matt, I just heard back from Simon from RHCorp today. They will stick with t…" at bounding box center [1120, 269] width 383 height 469
copy div "business/big-surf-australia-SA"
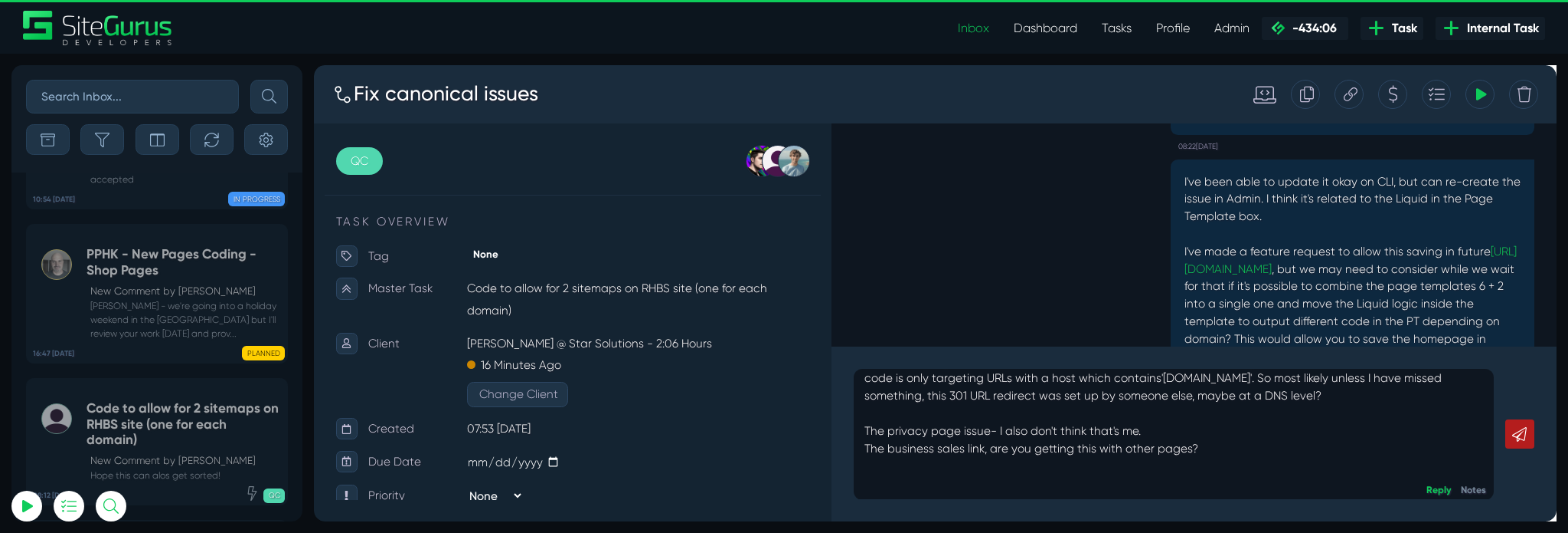
scroll to position [-2958, 0]
drag, startPoint x: 1252, startPoint y: 226, endPoint x: 1436, endPoint y: 229, distance: 184.0
click at [1436, 229] on p "I've been able to update it okay on CLI, but can re-create the issue in Admin. …" at bounding box center [1407, 291] width 355 height 220
copy p "templates 6 + 2 into a single one"
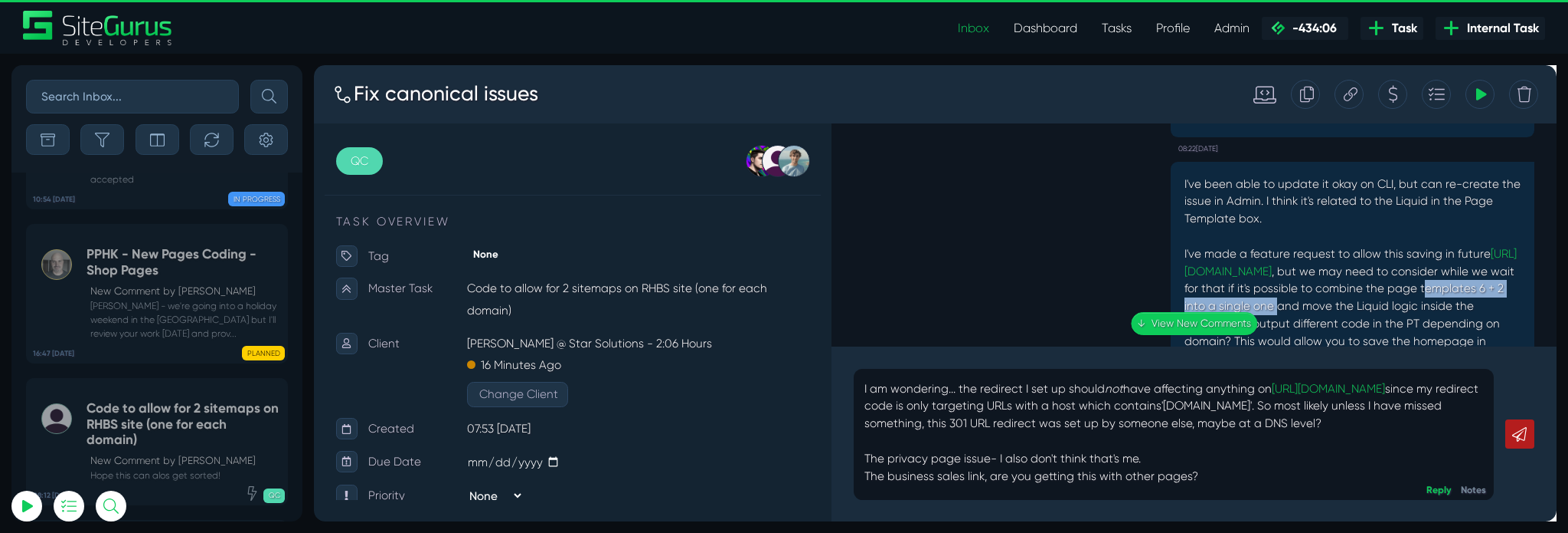
scroll to position [27, 0]
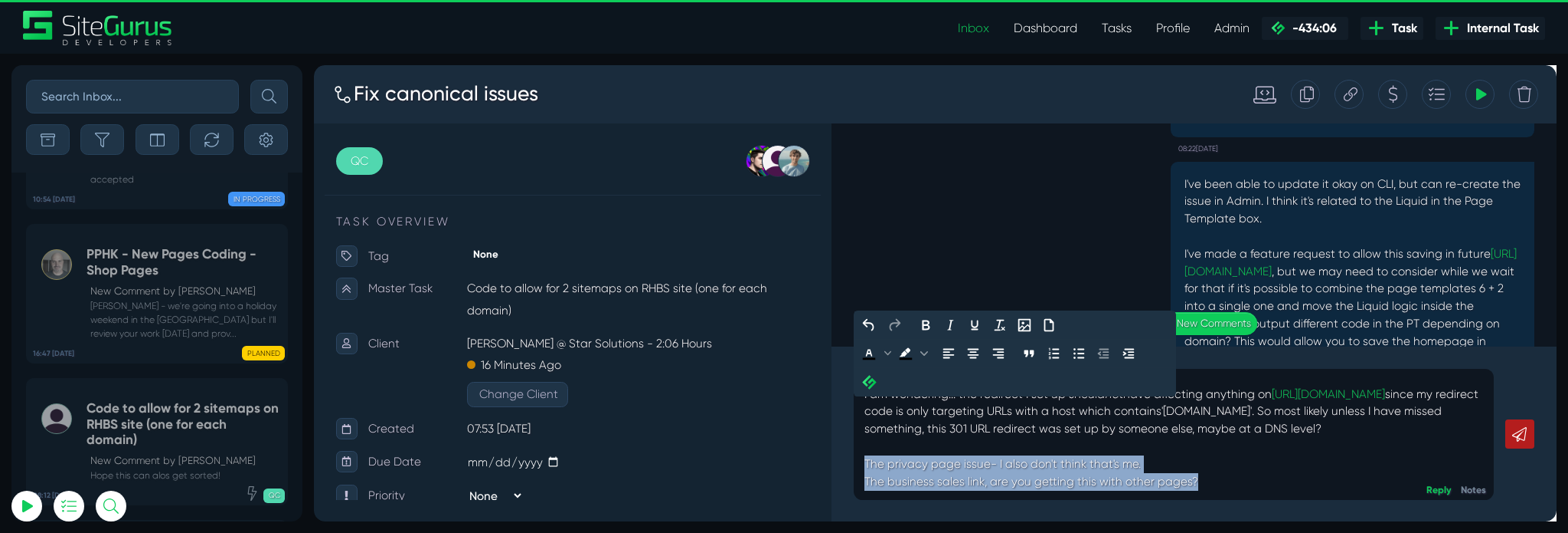
drag, startPoint x: 1323, startPoint y: 506, endPoint x: 882, endPoint y: 489, distance: 441.3
click at [882, 489] on div "Understood about the decision to stick with www. I am wondering... the redirect…" at bounding box center [1219, 453] width 675 height 138
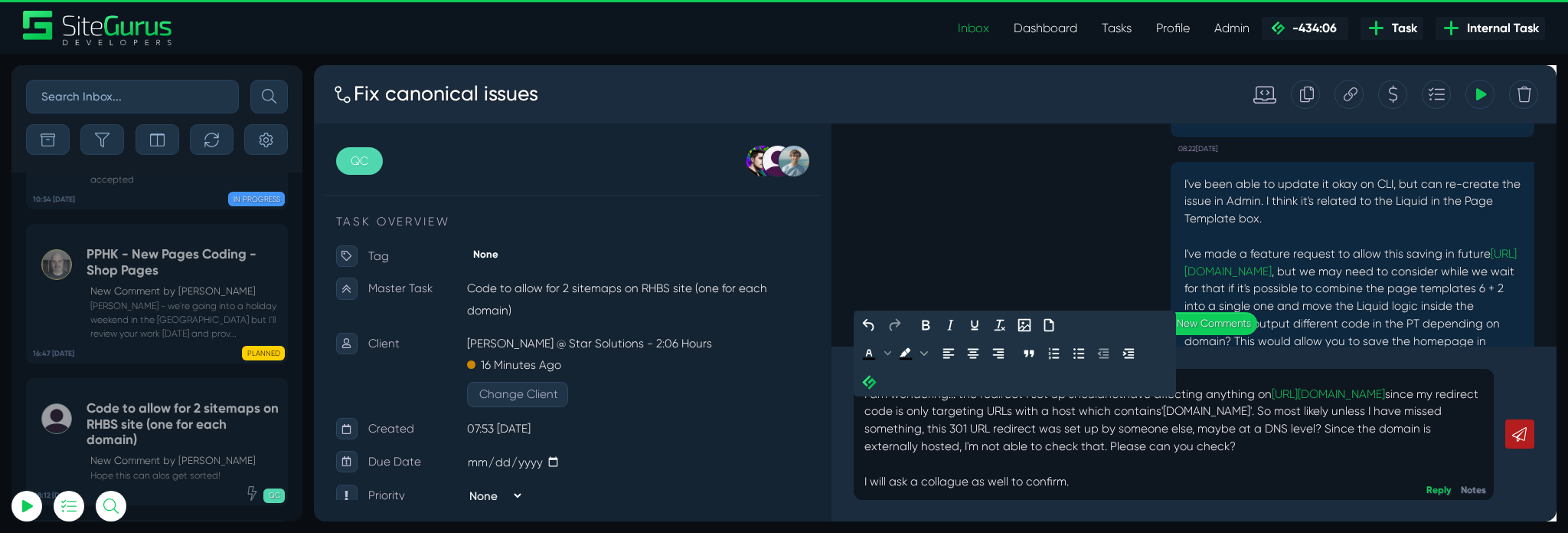
scroll to position [51, 0]
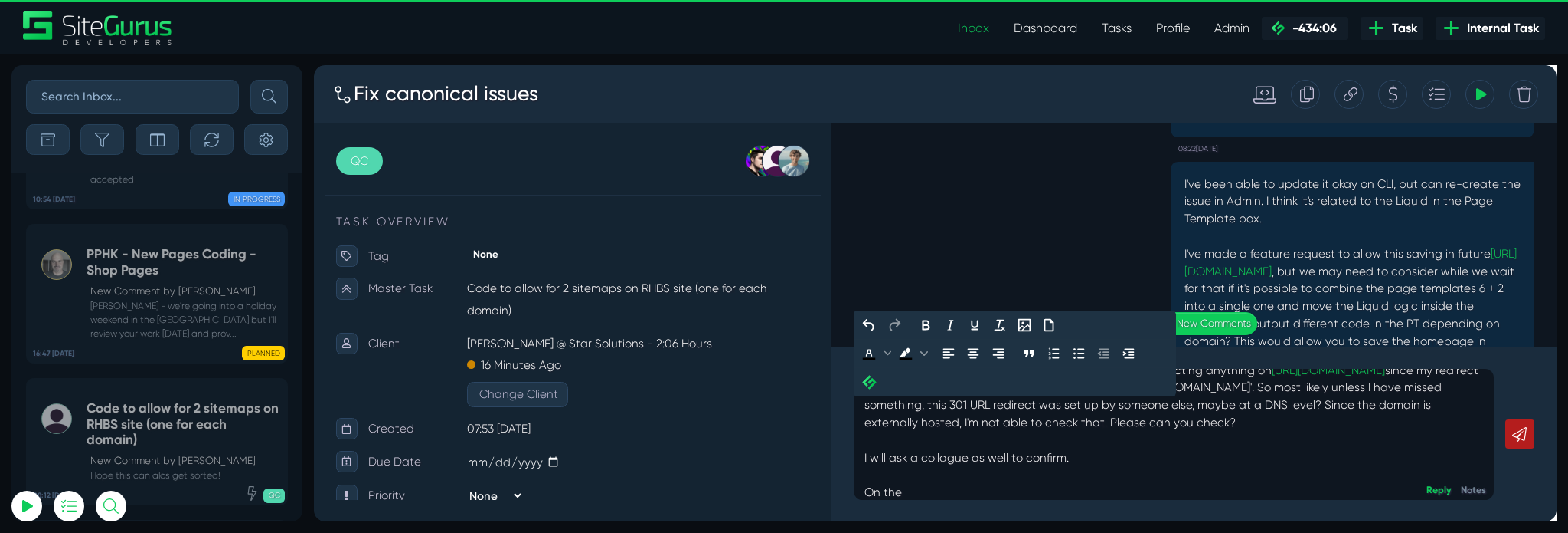
click at [1136, 478] on p "Understood about the decision to stick with www. I am wondering... the redirect…" at bounding box center [1219, 451] width 652 height 220
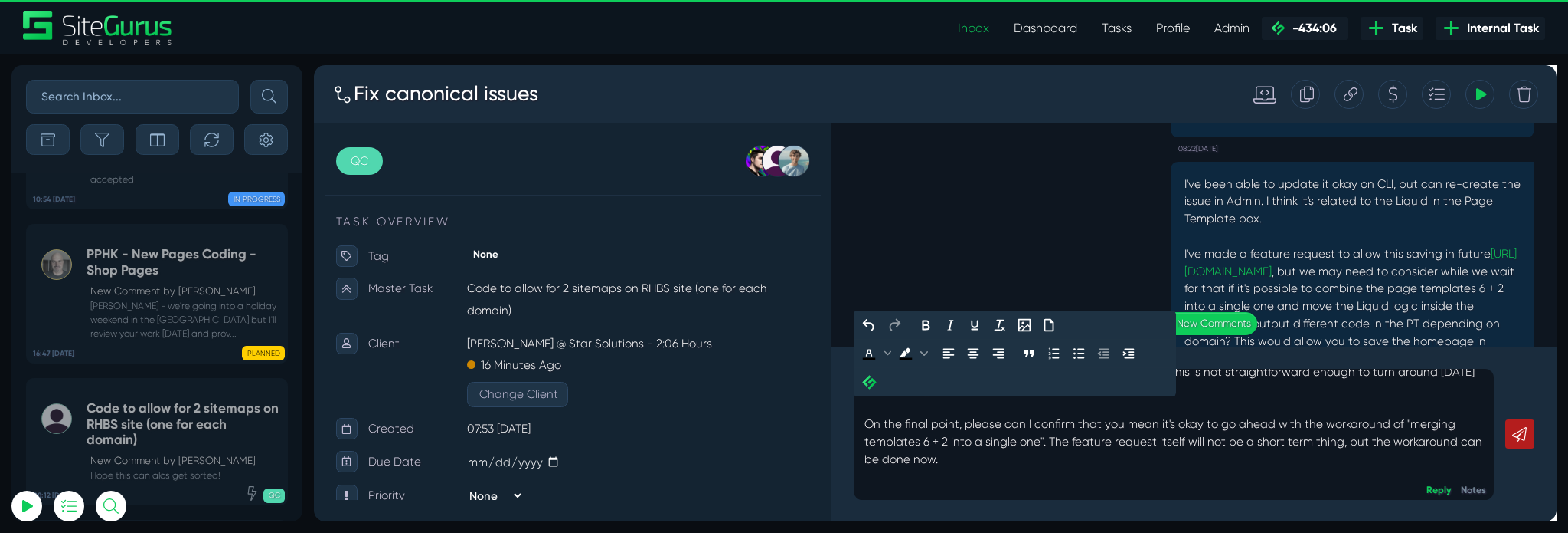
scroll to position [152, 0]
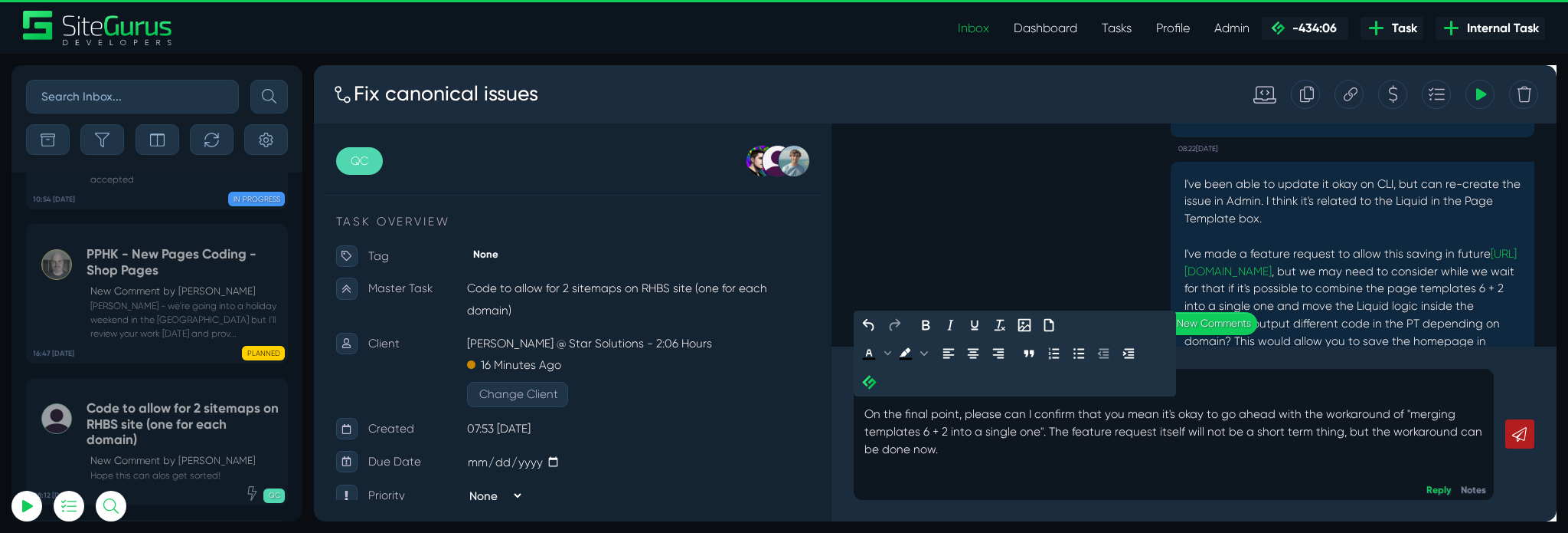
click at [1567, 441] on link at bounding box center [1583, 452] width 30 height 30
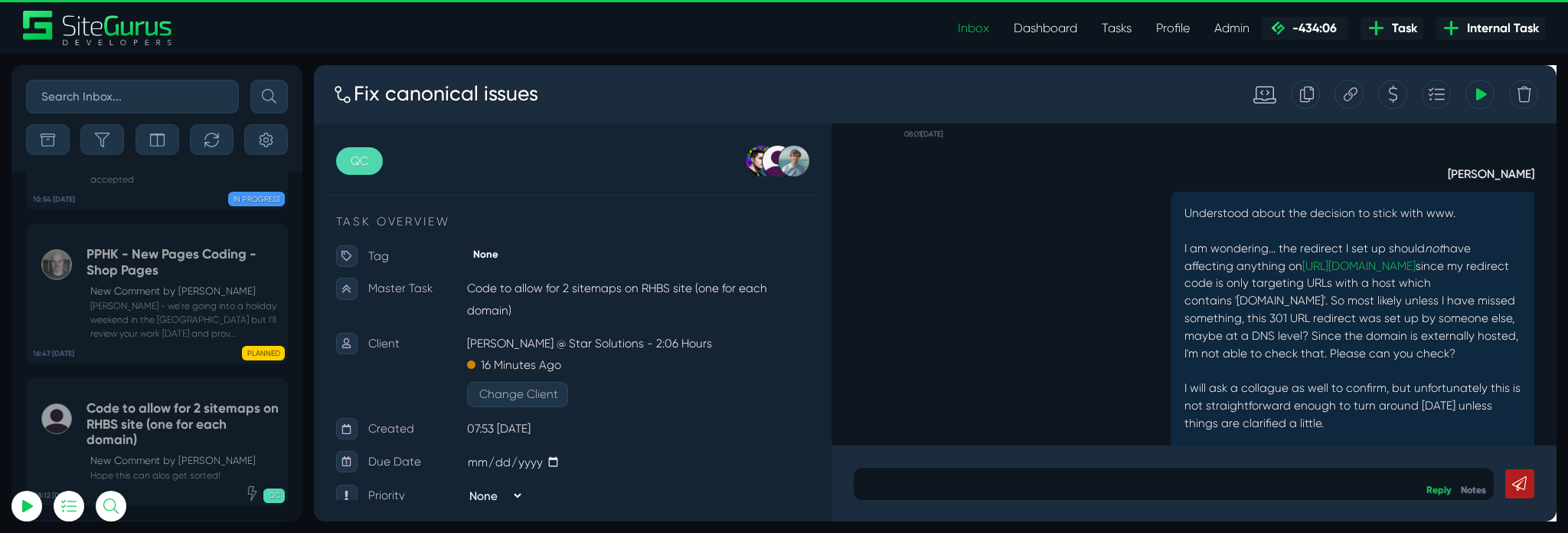
scroll to position [-176, 0]
click at [1399, 342] on p "Understood about the decision to stick with www. I am wondering... the redirect…" at bounding box center [1407, 397] width 355 height 368
click at [1269, 438] on link "↓ View New Comments" at bounding box center [1240, 441] width 133 height 24
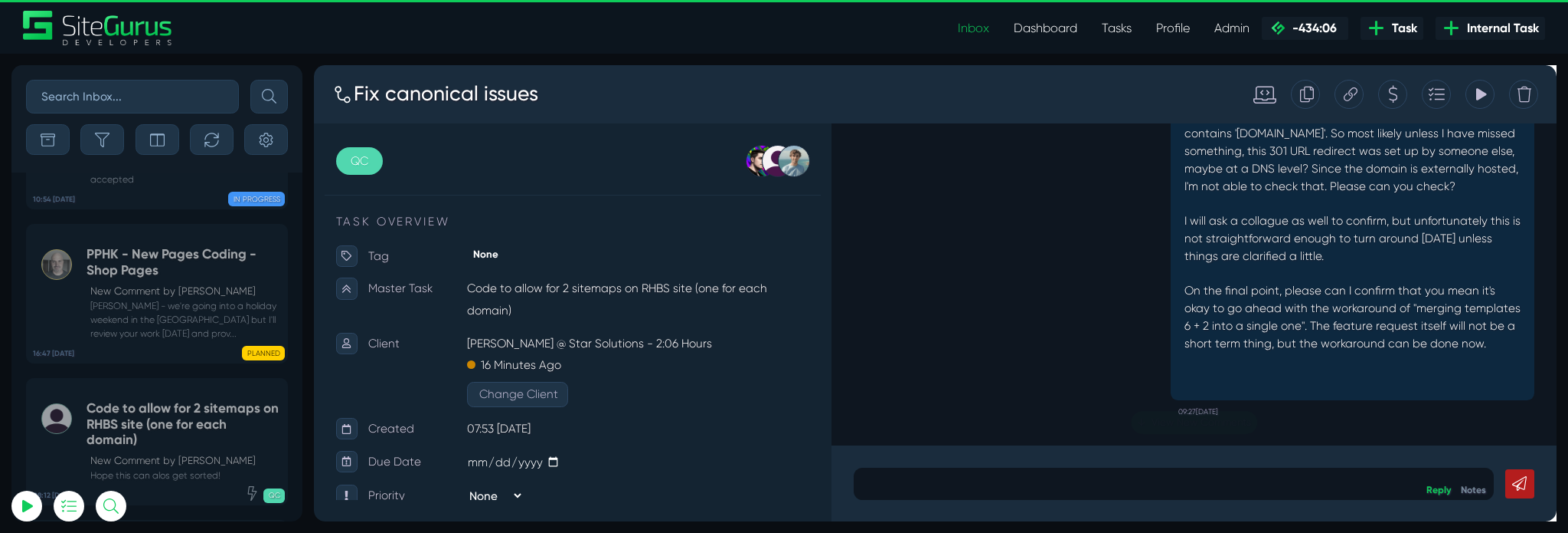
click at [1274, 506] on p at bounding box center [1219, 504] width 652 height 19
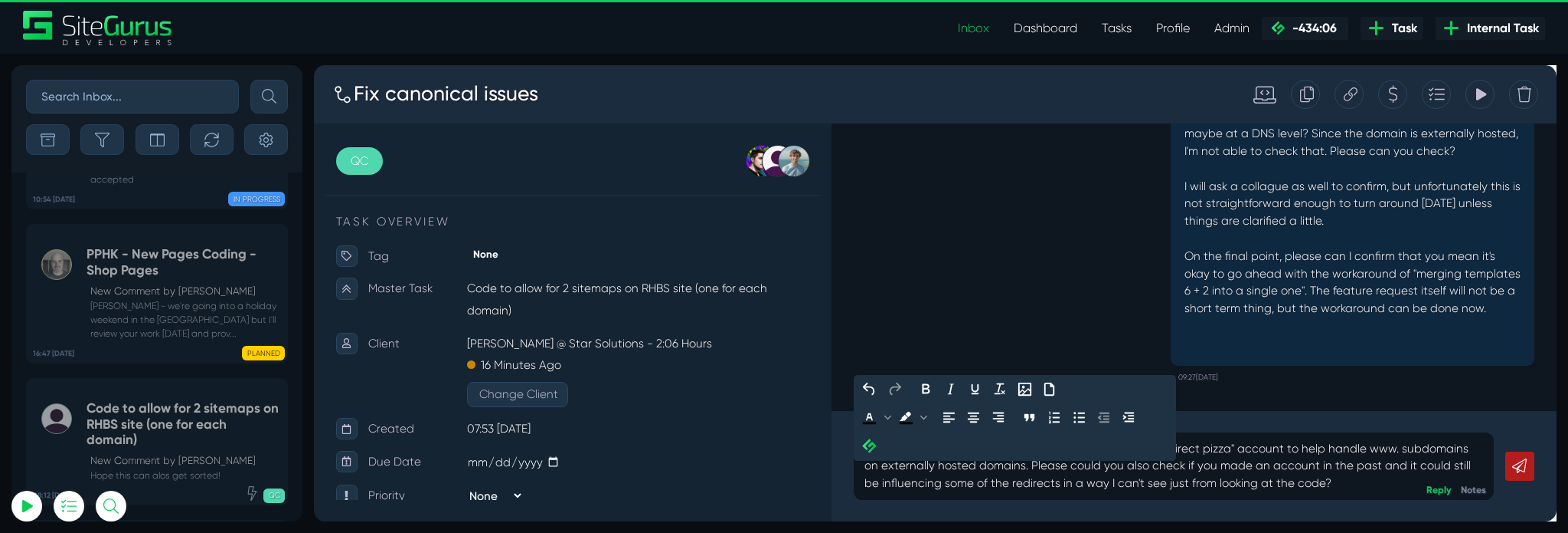
click at [1567, 495] on link at bounding box center [1583, 486] width 30 height 30
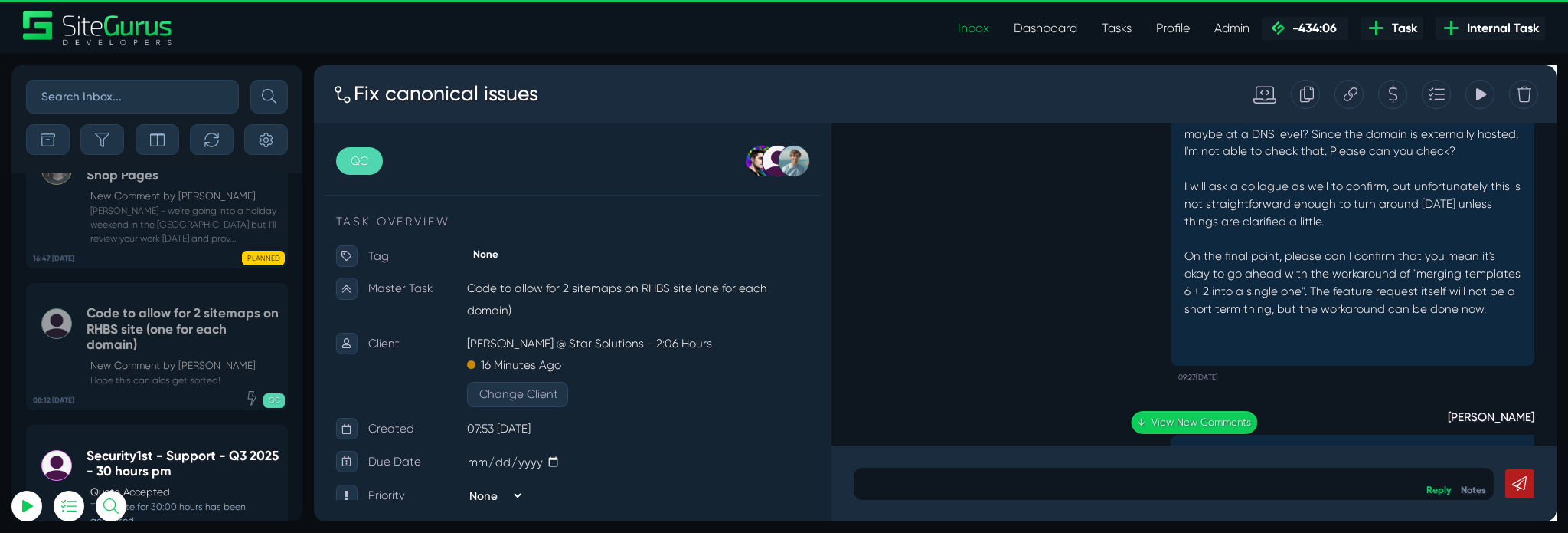
scroll to position [-7313, 0]
